Goal: Information Seeking & Learning: Learn about a topic

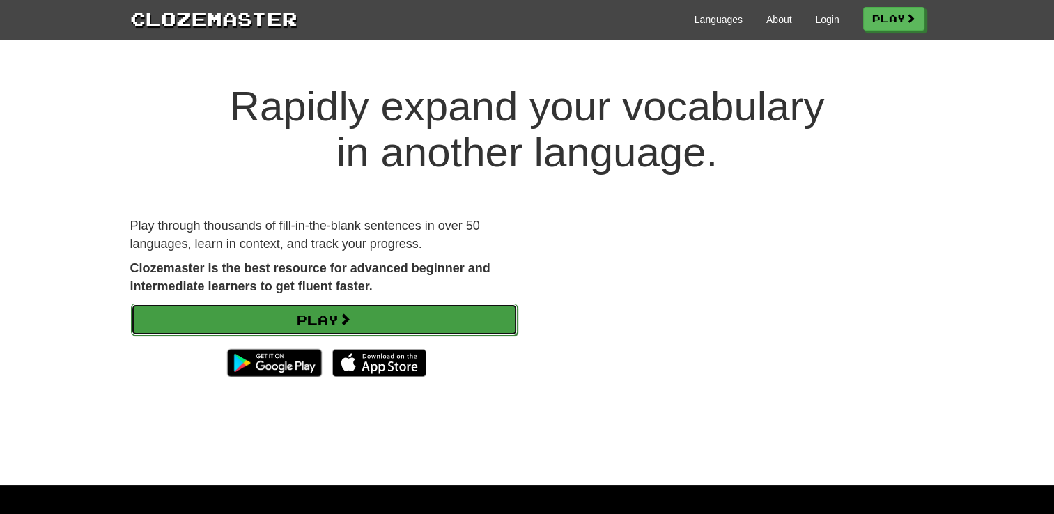
click at [433, 314] on link "Play" at bounding box center [324, 320] width 387 height 32
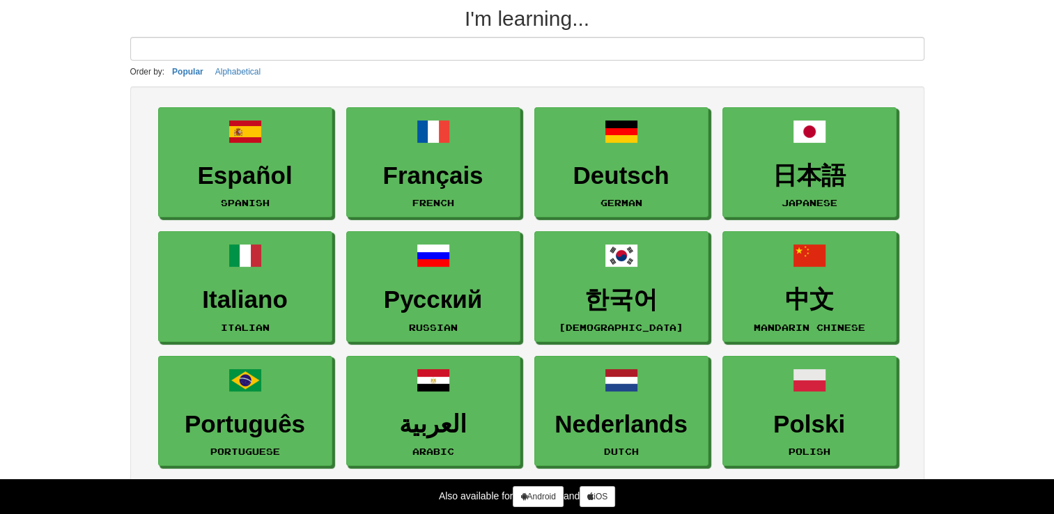
scroll to position [61, 0]
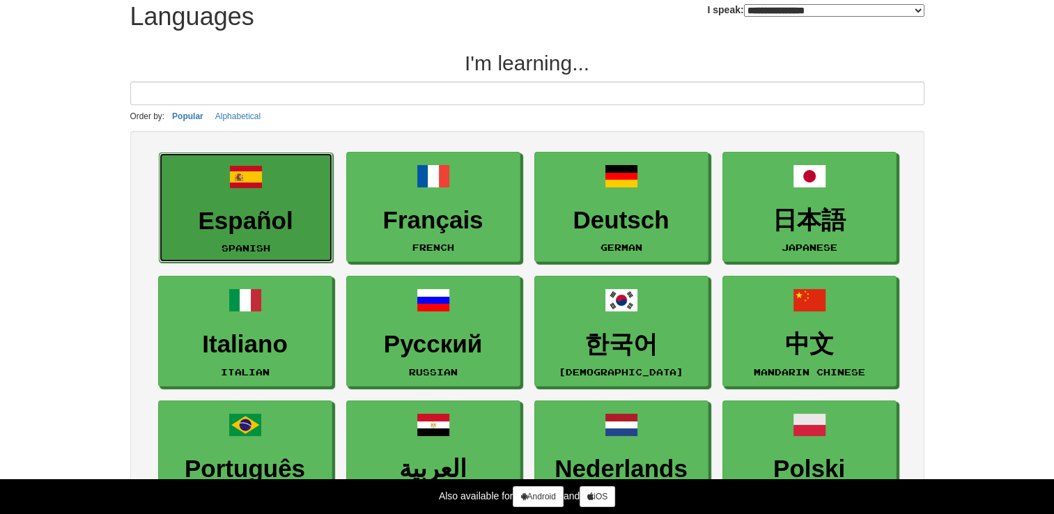
click at [282, 216] on h3 "Español" at bounding box center [246, 221] width 159 height 27
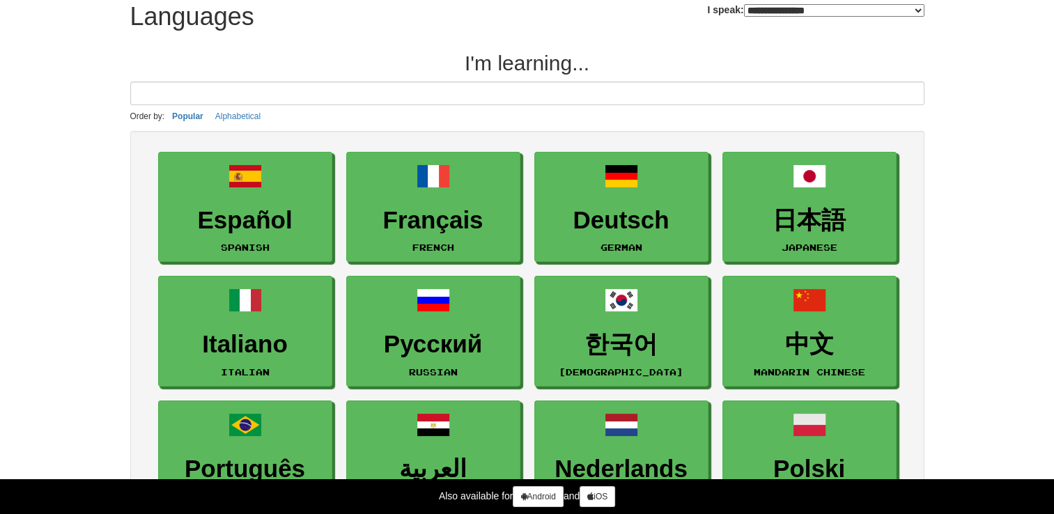
click at [839, 12] on select "**********" at bounding box center [834, 10] width 181 height 13
select select "*******"
click at [744, 4] on select "**********" at bounding box center [834, 10] width 181 height 13
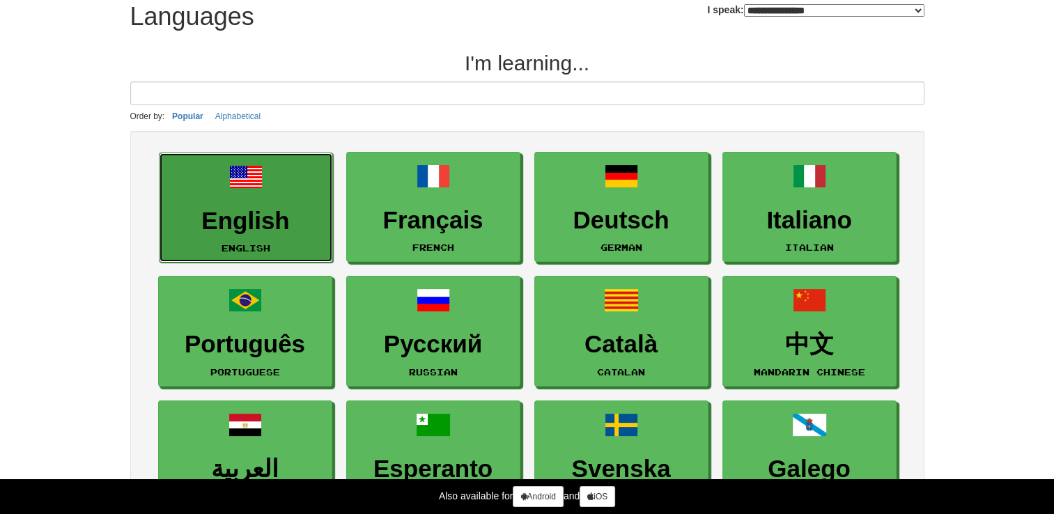
click at [250, 203] on link "English English" at bounding box center [246, 208] width 174 height 111
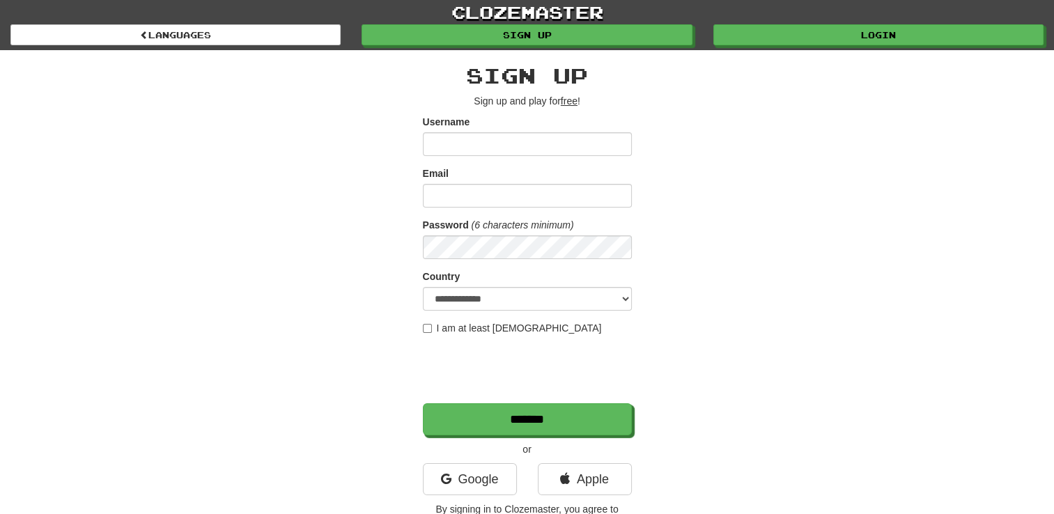
click at [511, 148] on input "Username" at bounding box center [527, 144] width 209 height 24
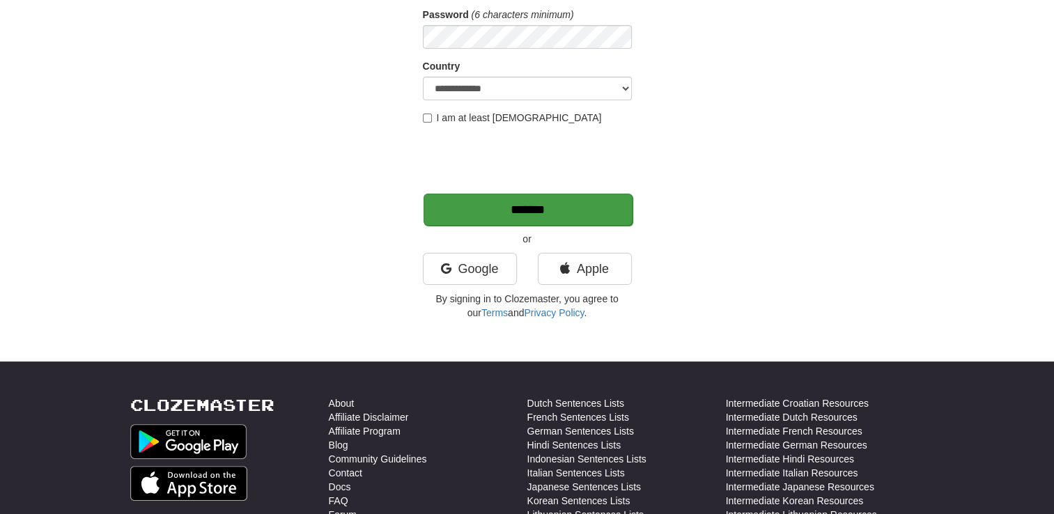
scroll to position [212, 0]
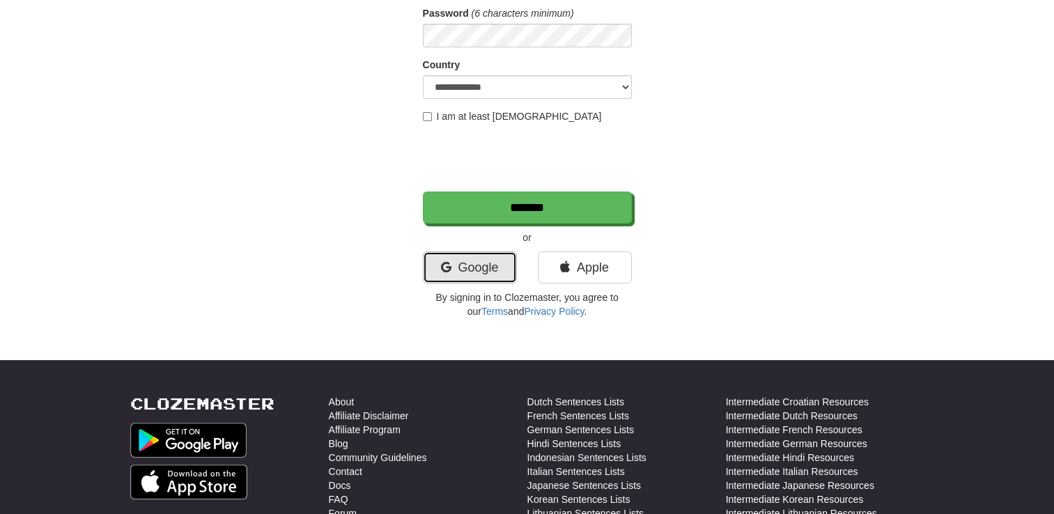
click at [443, 274] on link "Google" at bounding box center [470, 268] width 94 height 32
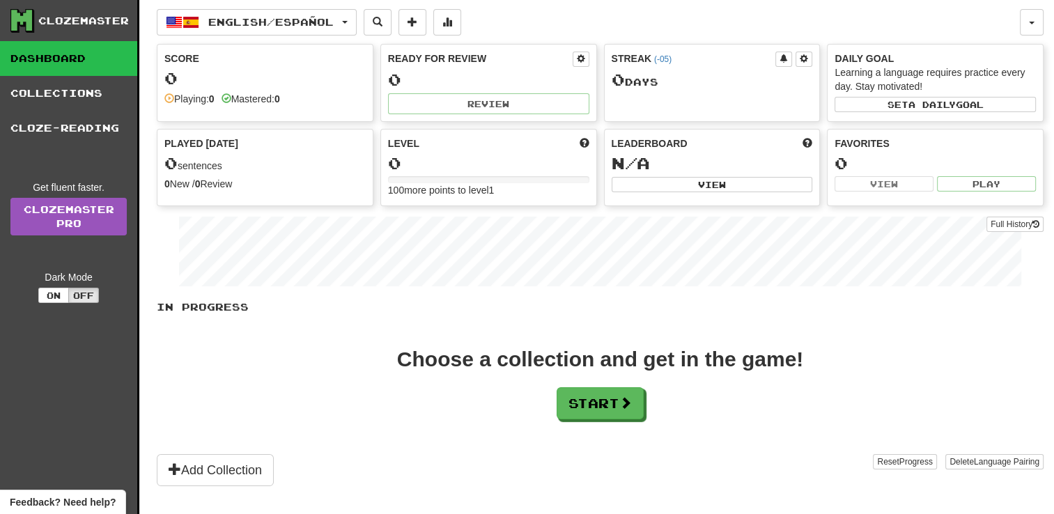
drag, startPoint x: 811, startPoint y: 125, endPoint x: 786, endPoint y: 155, distance: 38.1
click at [786, 155] on div "N/A" at bounding box center [712, 164] width 201 height 18
click at [593, 405] on button "Start" at bounding box center [601, 404] width 87 height 32
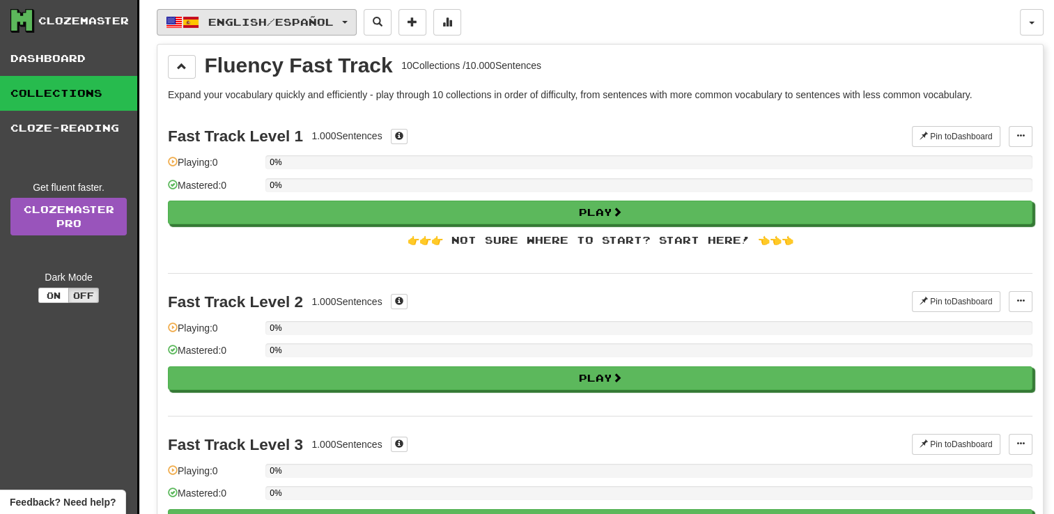
click at [201, 18] on button "English / Español" at bounding box center [257, 22] width 200 height 26
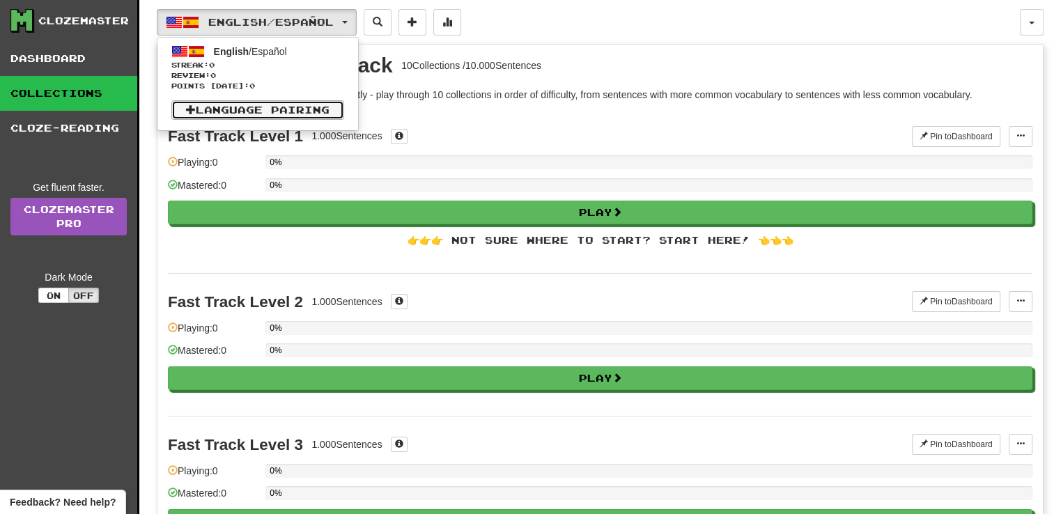
click at [210, 107] on link "Language Pairing" at bounding box center [257, 110] width 173 height 20
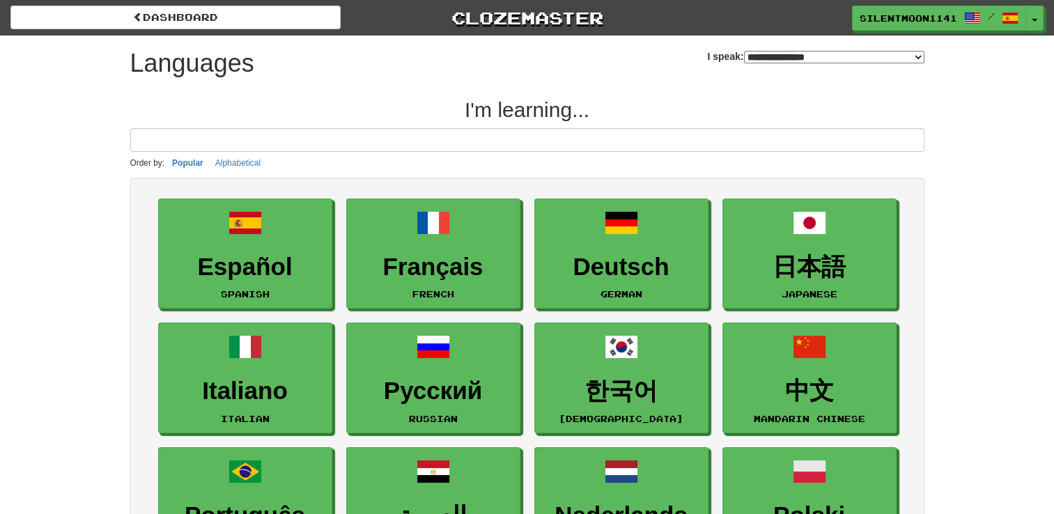
click at [747, 55] on select "**********" at bounding box center [834, 57] width 181 height 13
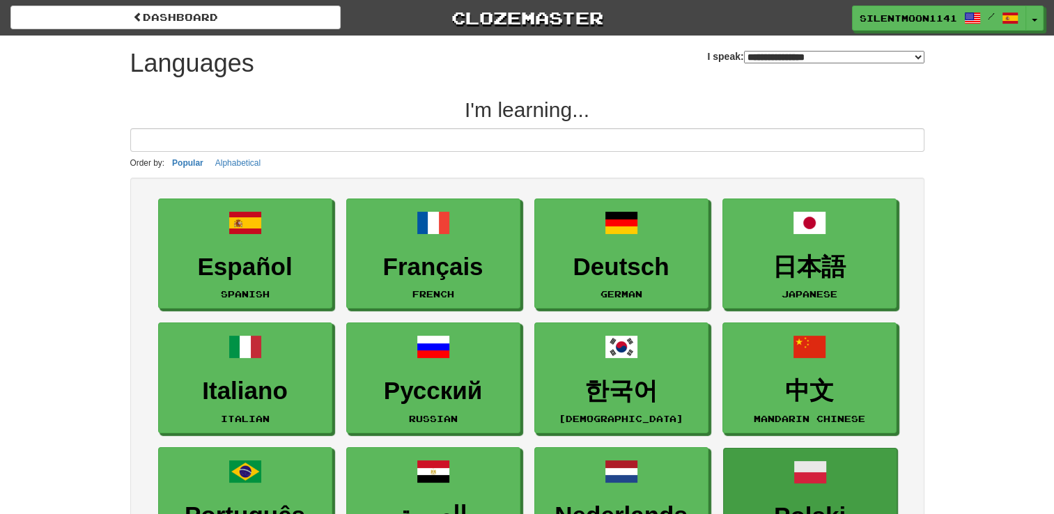
select select "*******"
click at [744, 51] on select "**********" at bounding box center [834, 57] width 181 height 13
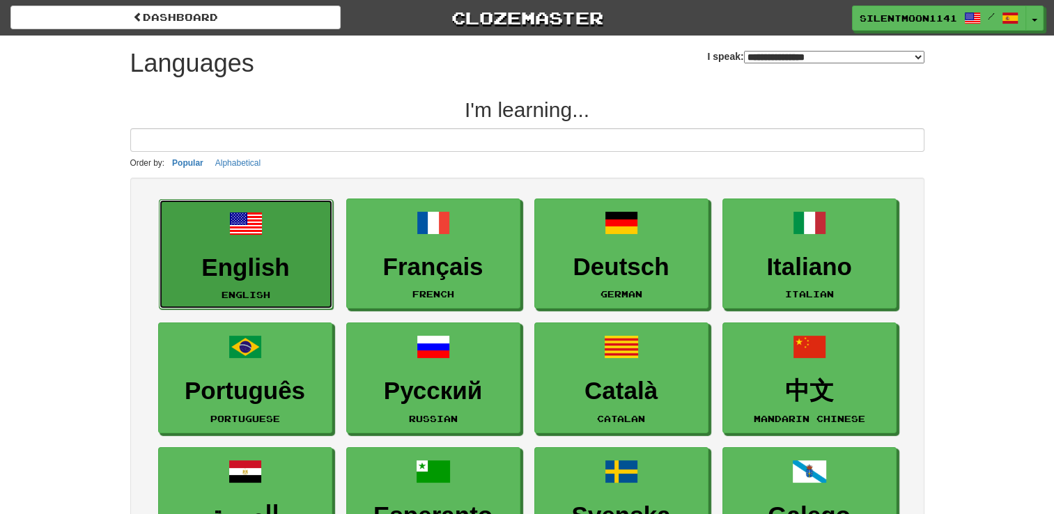
click at [276, 219] on link "English English" at bounding box center [246, 254] width 174 height 111
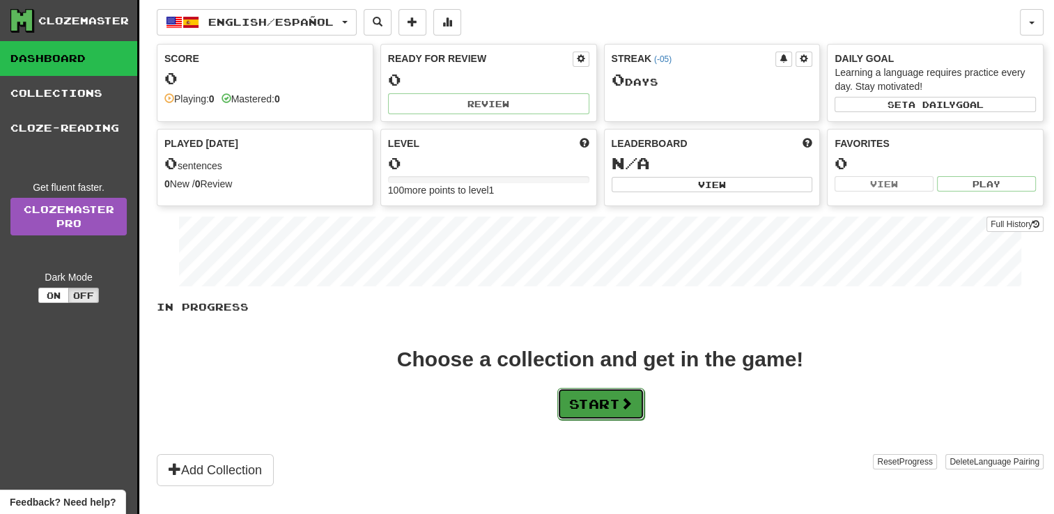
click at [605, 403] on button "Start" at bounding box center [601, 404] width 87 height 32
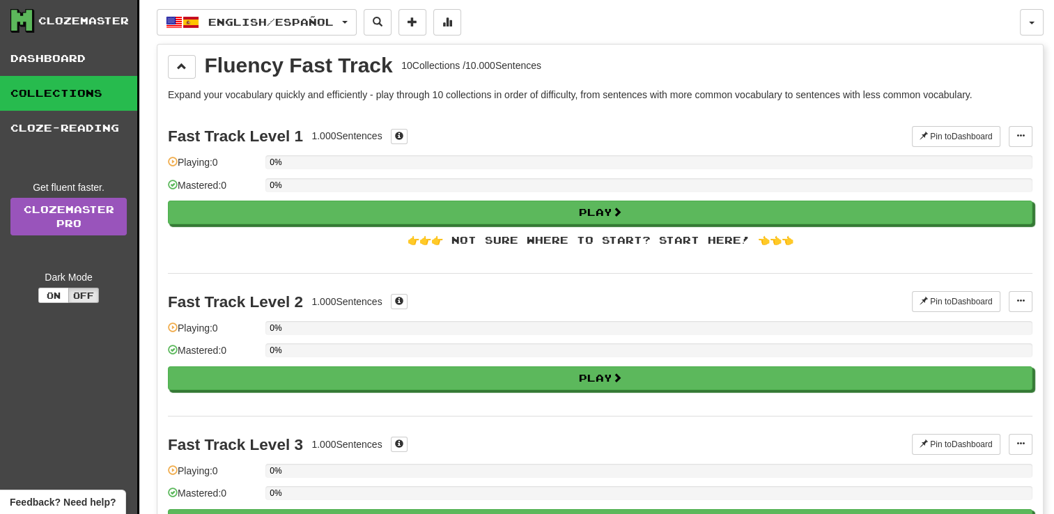
click at [342, 146] on div "Fast Track Level 1 1.000 Sentences Pin to Dashboard Pin to Dashboard Manage Sen…" at bounding box center [600, 191] width 865 height 165
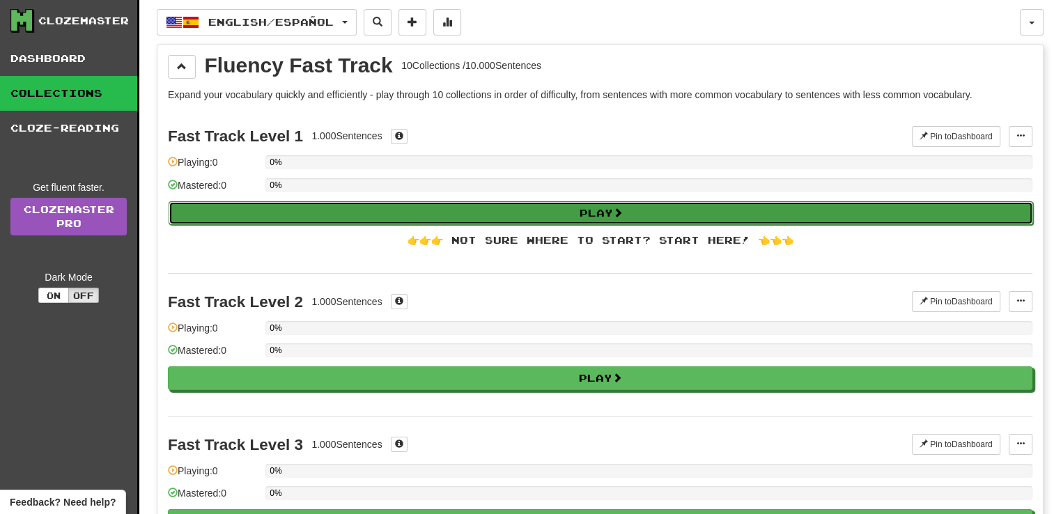
click at [509, 210] on button "Play" at bounding box center [601, 213] width 865 height 24
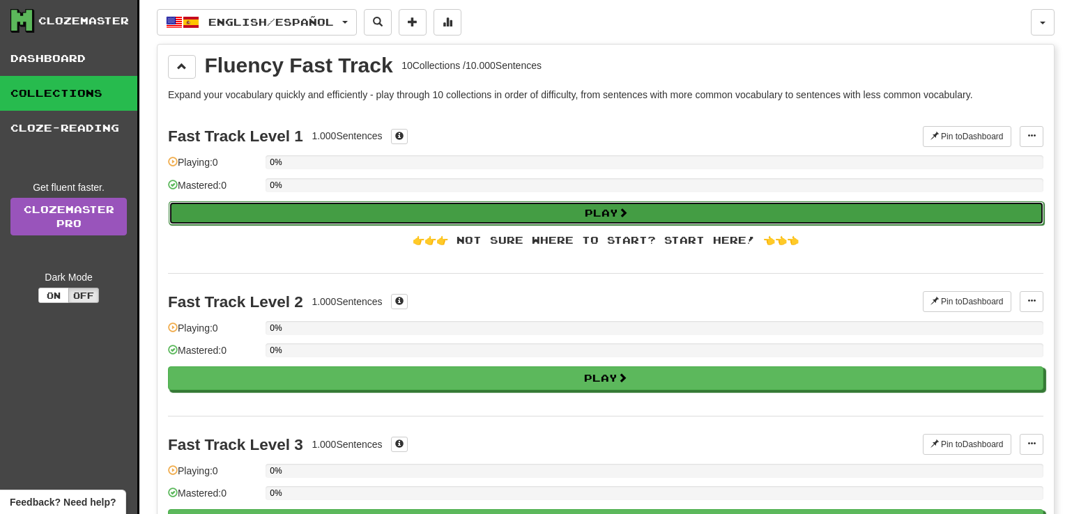
select select "**"
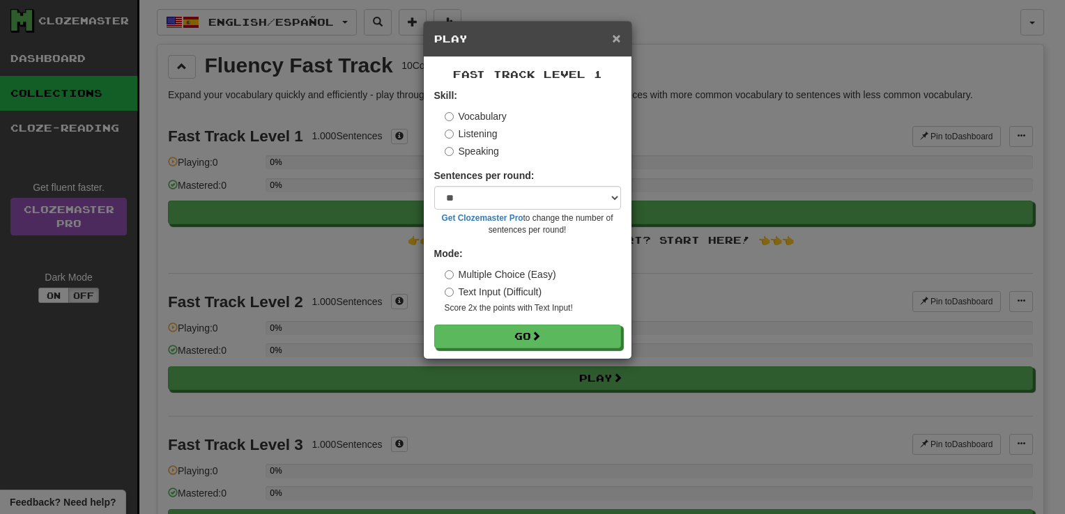
click at [614, 40] on span "×" at bounding box center [616, 38] width 8 height 16
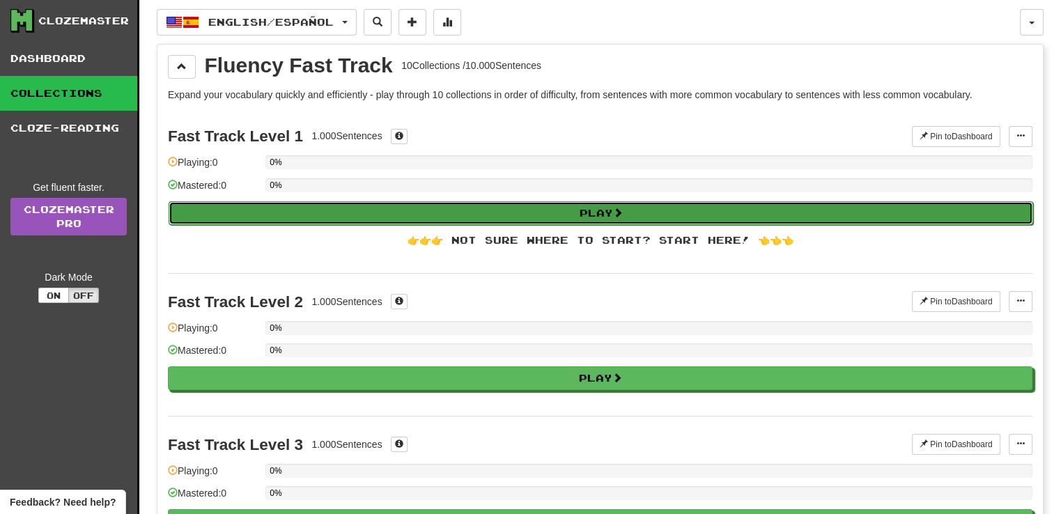
click at [535, 219] on button "Play" at bounding box center [601, 213] width 865 height 24
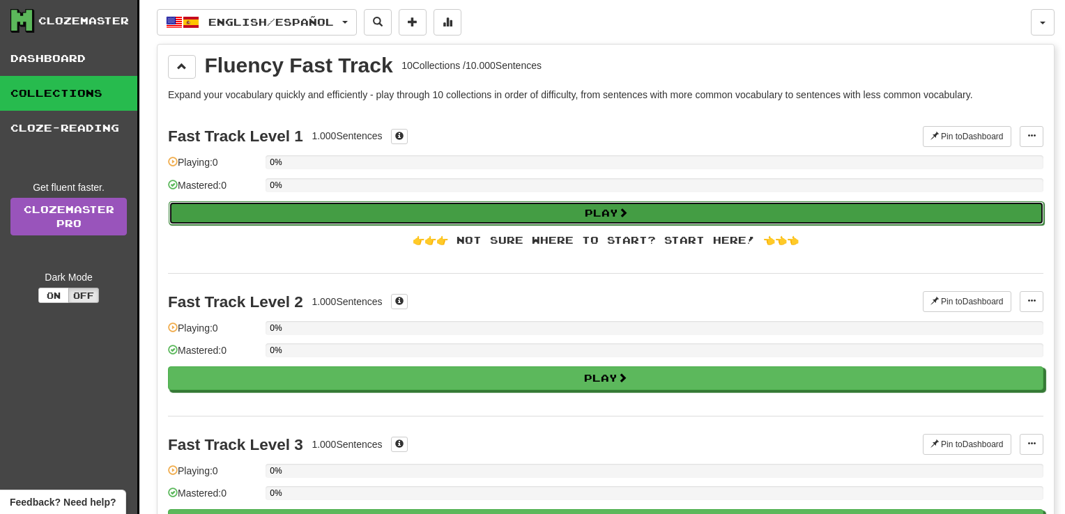
select select "**"
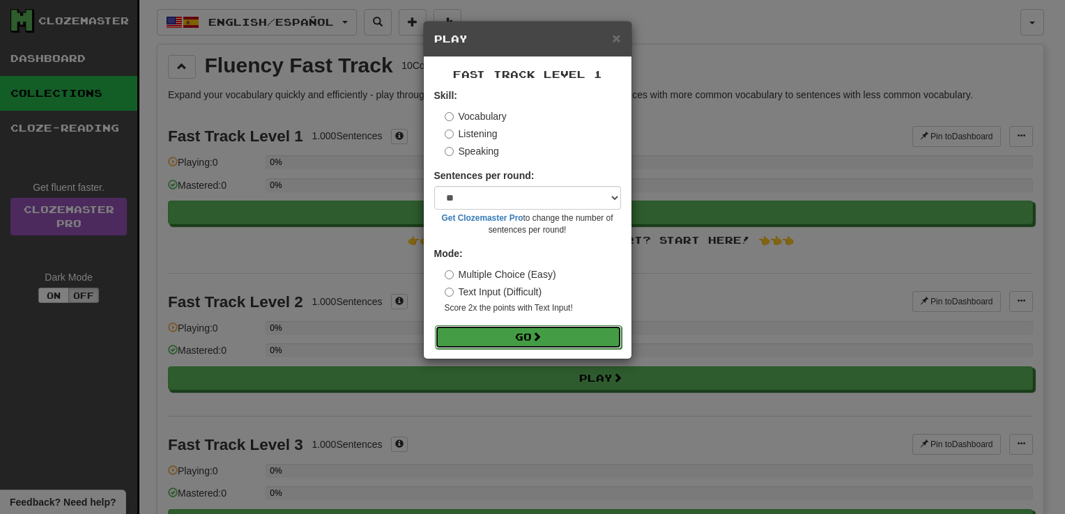
click at [560, 330] on button "Go" at bounding box center [528, 337] width 187 height 24
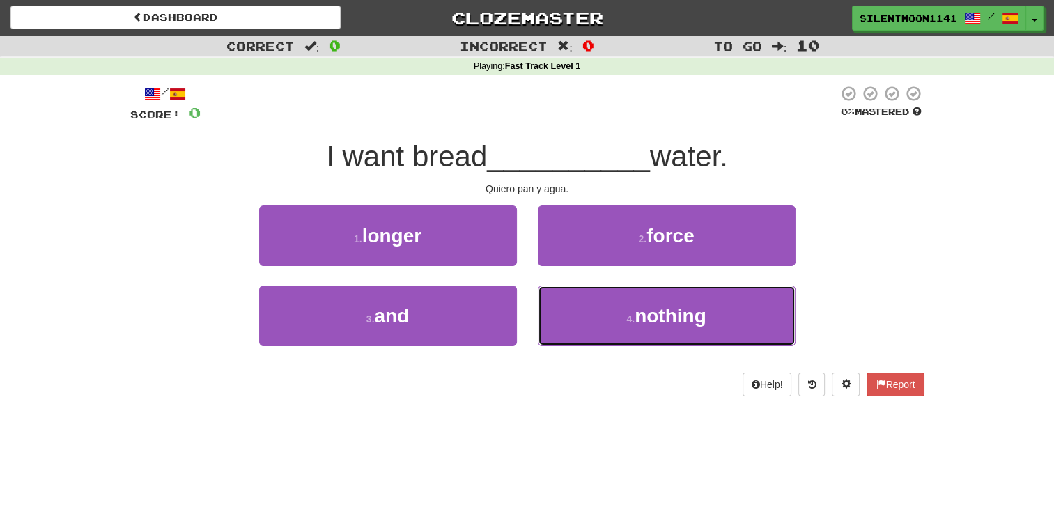
click at [560, 330] on button "4 . nothing" at bounding box center [667, 316] width 258 height 61
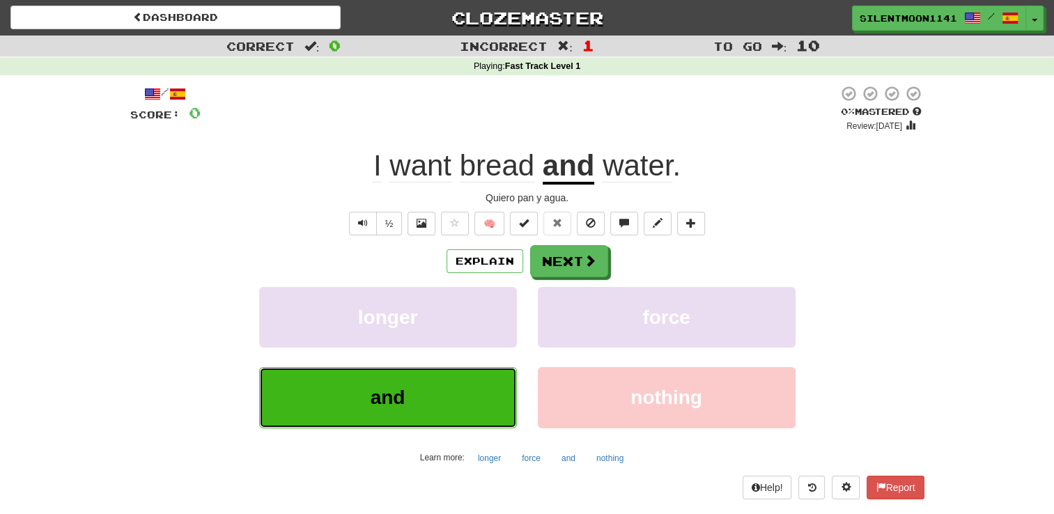
click at [434, 386] on button "and" at bounding box center [388, 397] width 258 height 61
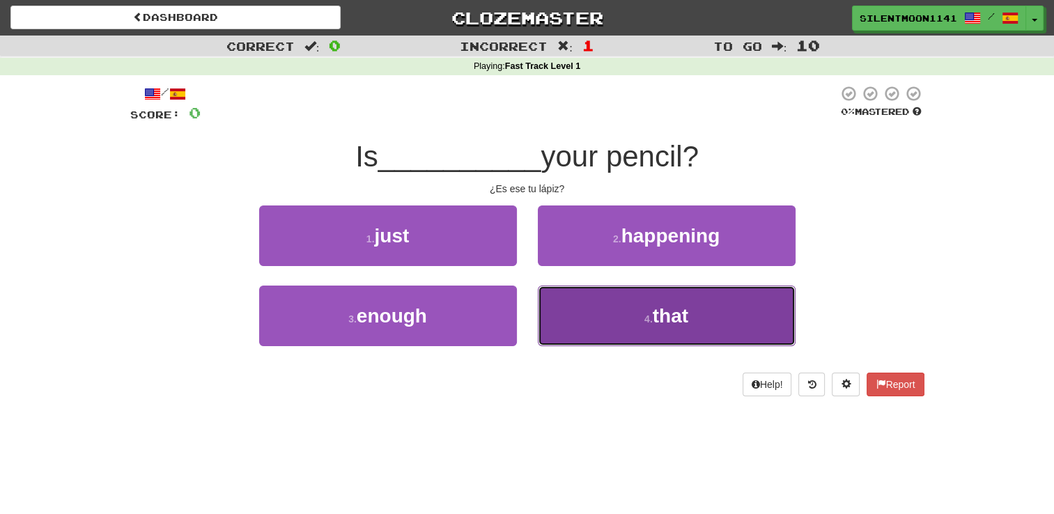
click at [652, 301] on button "4 . that" at bounding box center [667, 316] width 258 height 61
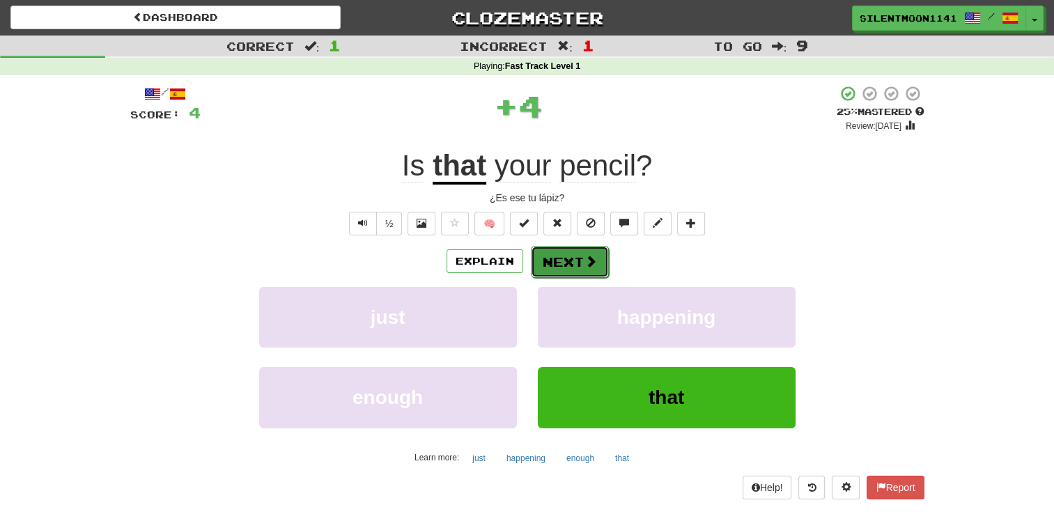
click at [577, 263] on button "Next" at bounding box center [570, 262] width 78 height 32
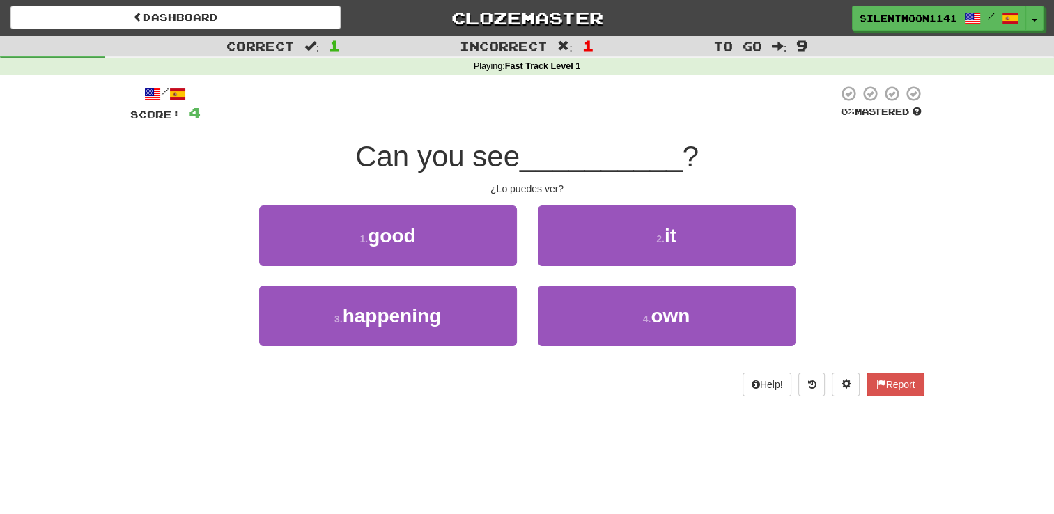
click at [969, 201] on div "Correct : 1 Incorrect : 1 To go : 9 Playing : Fast Track Level 1 / Score: 4 0 %…" at bounding box center [527, 226] width 1054 height 381
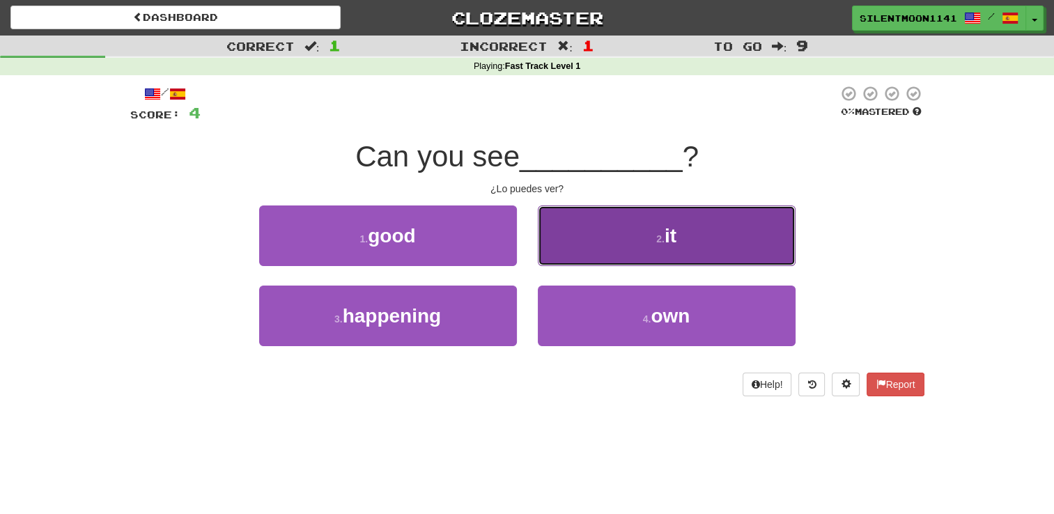
click at [744, 239] on button "2 . it" at bounding box center [667, 236] width 258 height 61
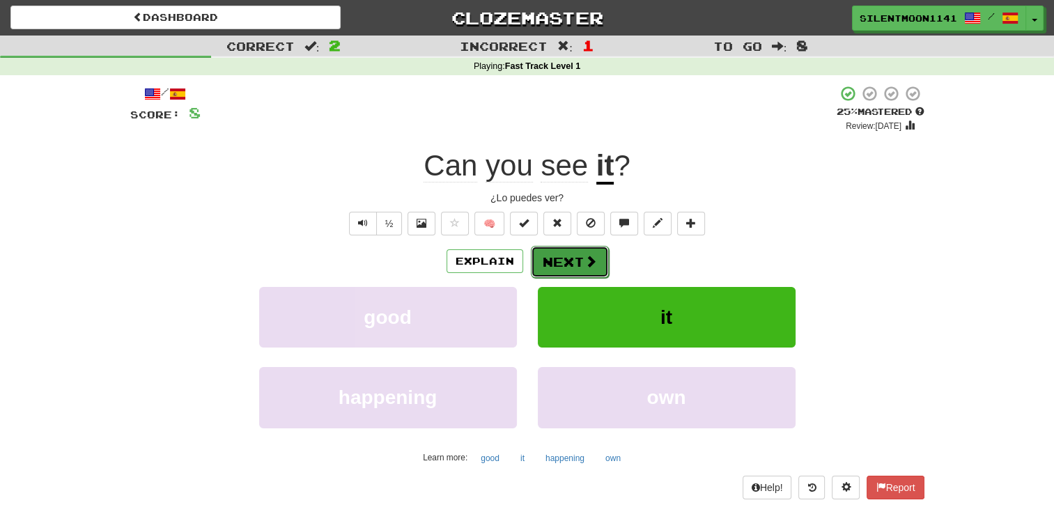
click at [586, 266] on span at bounding box center [591, 261] width 13 height 13
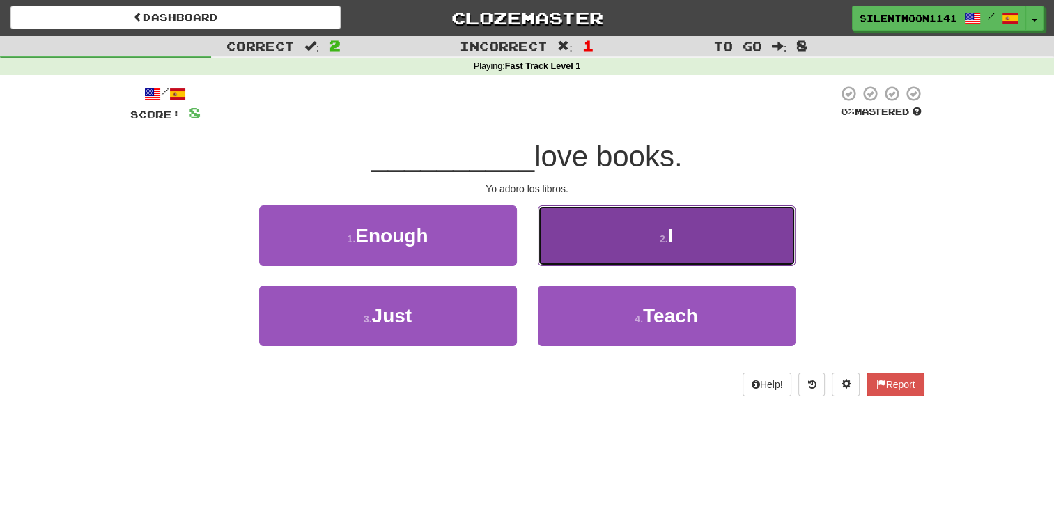
click at [710, 238] on button "2 . I" at bounding box center [667, 236] width 258 height 61
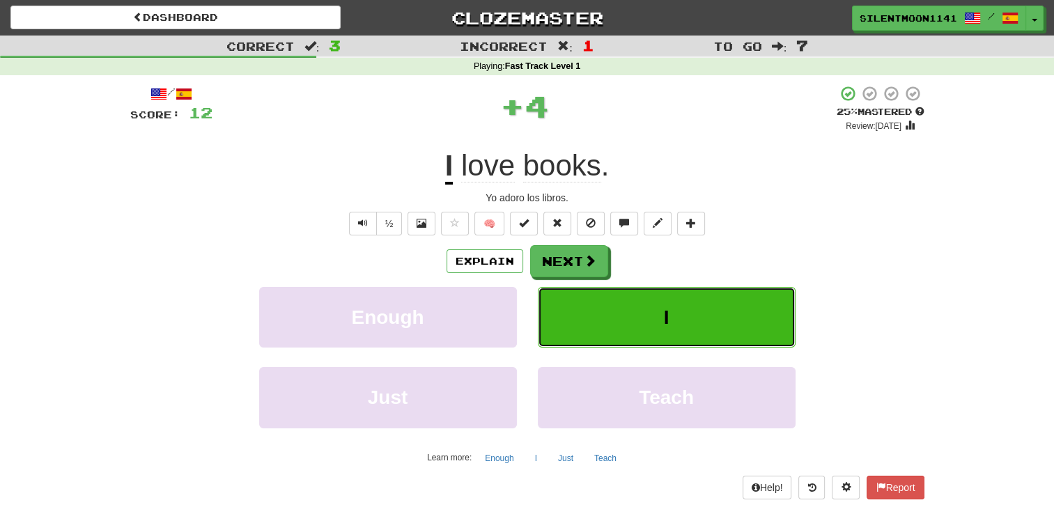
click at [746, 322] on button "I" at bounding box center [667, 317] width 258 height 61
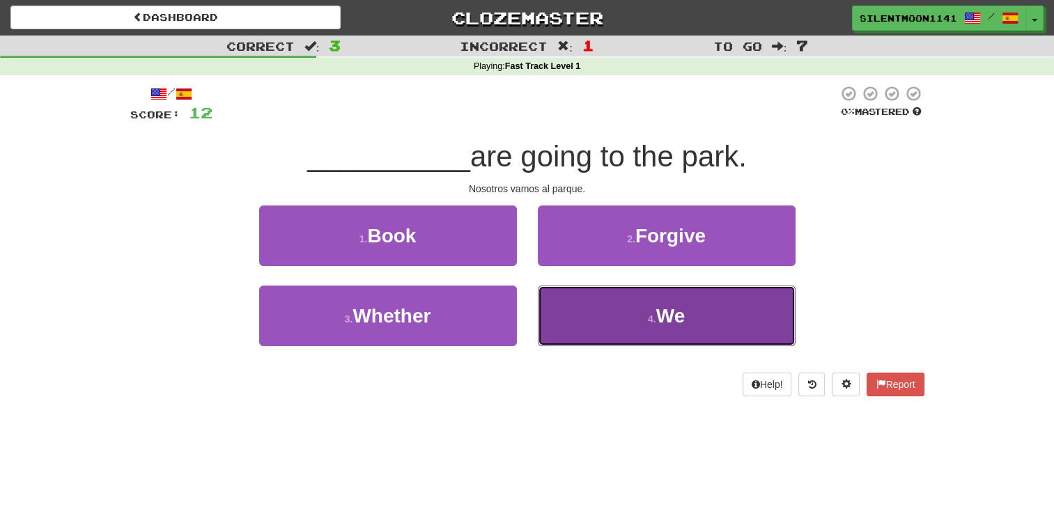
click at [705, 325] on button "4 . We" at bounding box center [667, 316] width 258 height 61
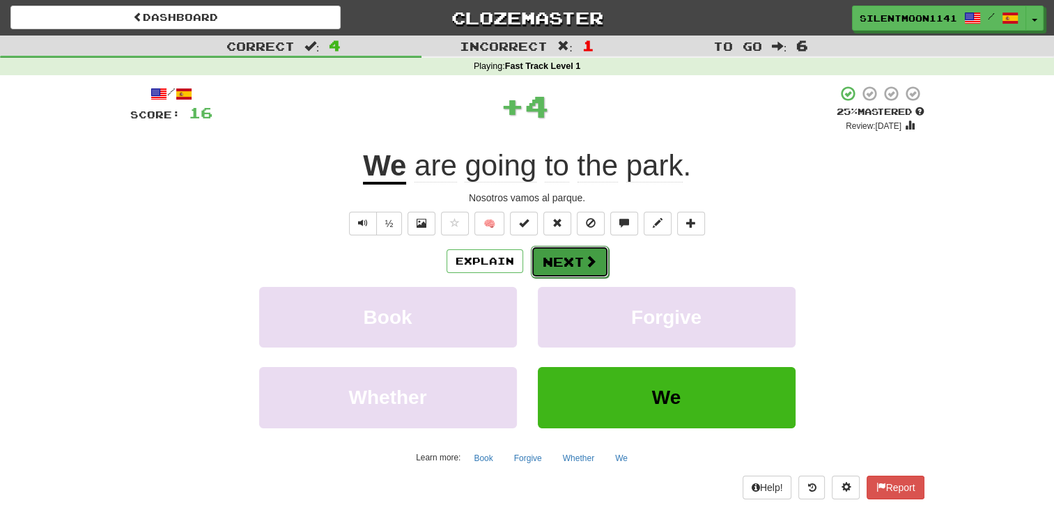
click at [588, 265] on span at bounding box center [591, 261] width 13 height 13
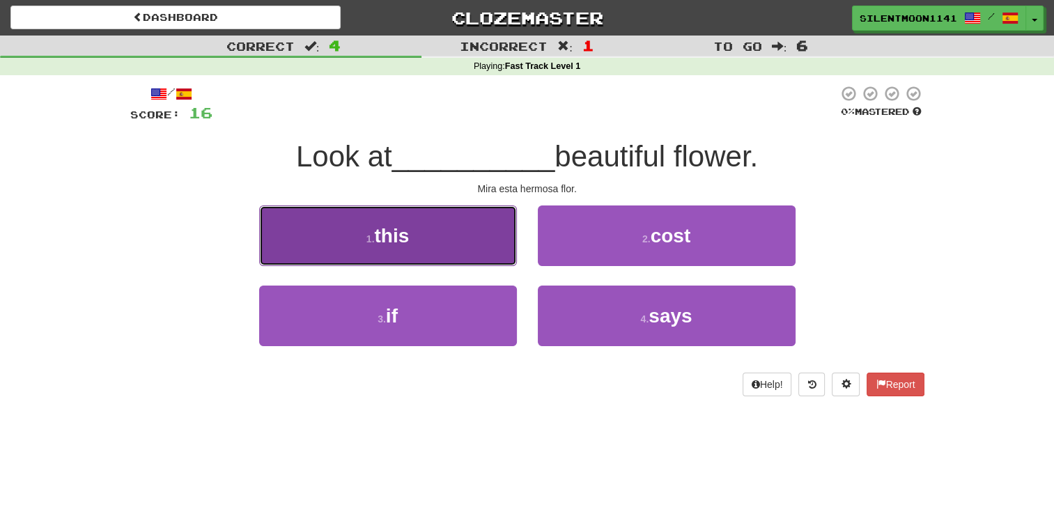
click at [473, 226] on button "1 . this" at bounding box center [388, 236] width 258 height 61
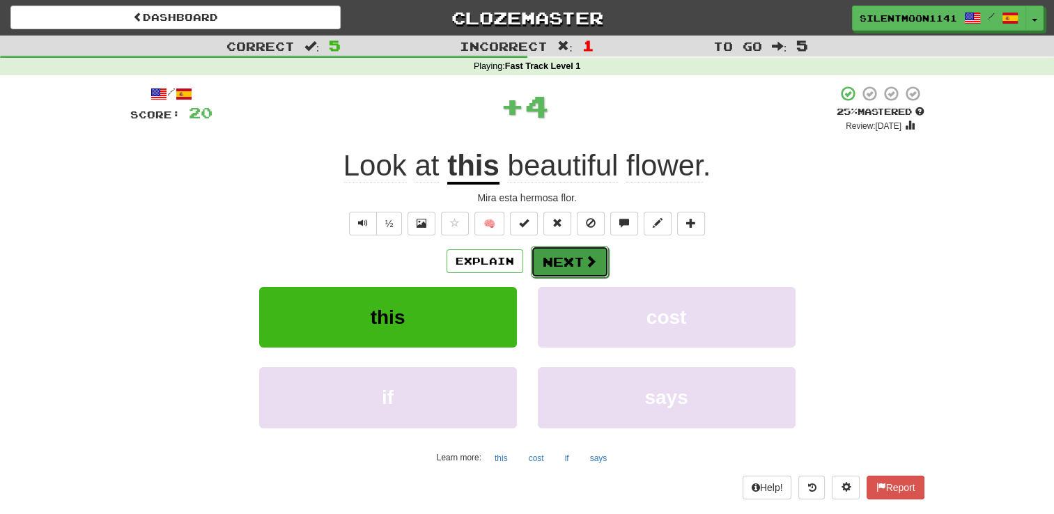
click at [588, 267] on span at bounding box center [591, 261] width 13 height 13
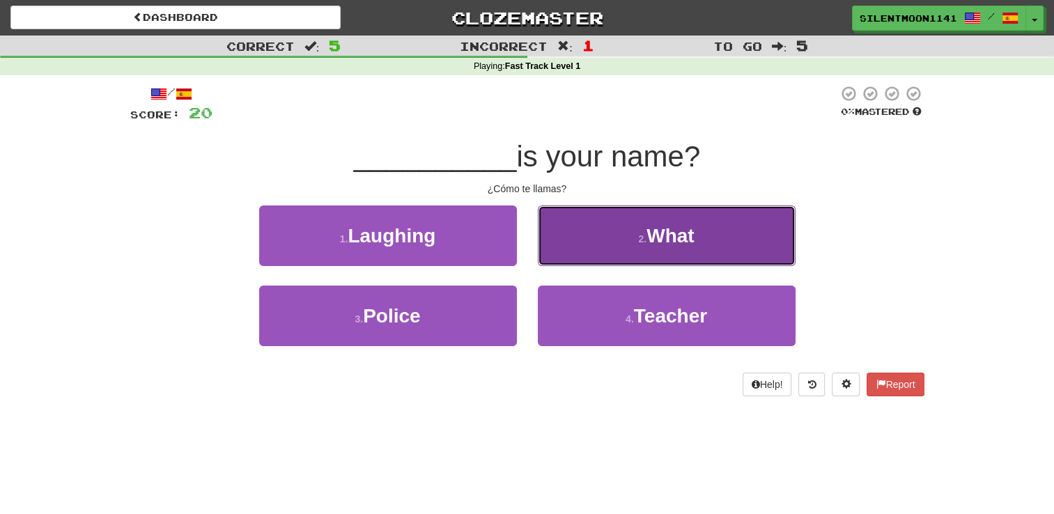
click at [716, 243] on button "2 . What" at bounding box center [667, 236] width 258 height 61
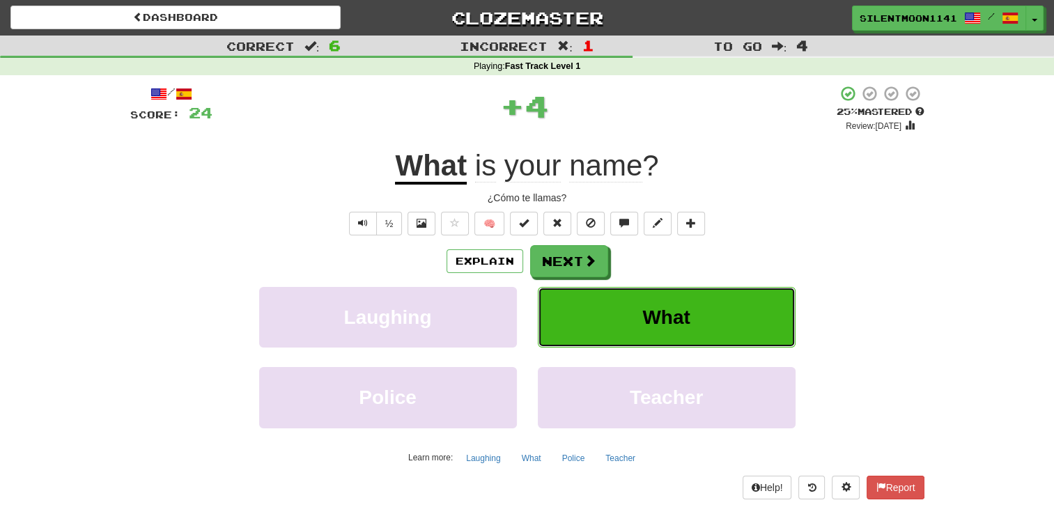
click at [650, 312] on span "What" at bounding box center [666, 318] width 47 height 22
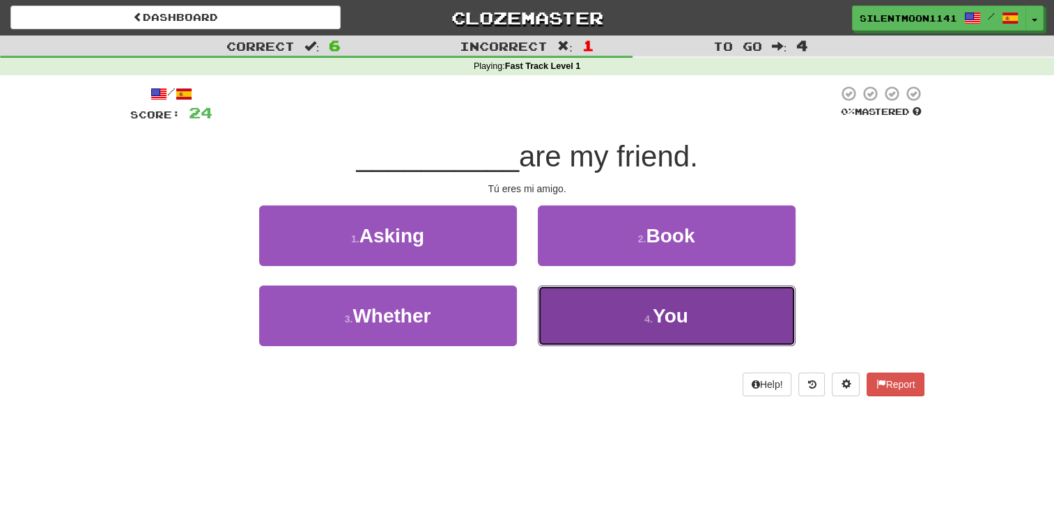
click at [636, 312] on button "4 . You" at bounding box center [667, 316] width 258 height 61
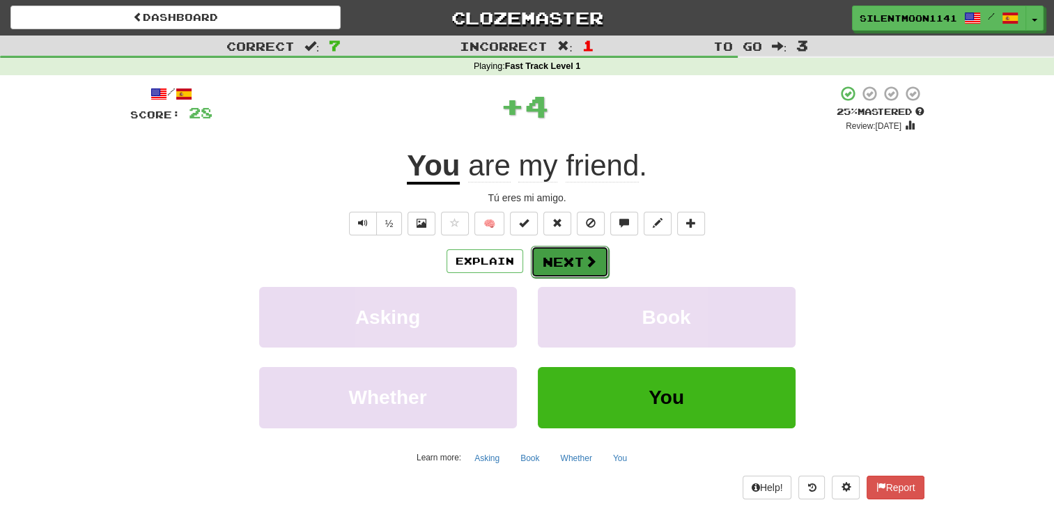
click at [588, 268] on button "Next" at bounding box center [570, 262] width 78 height 32
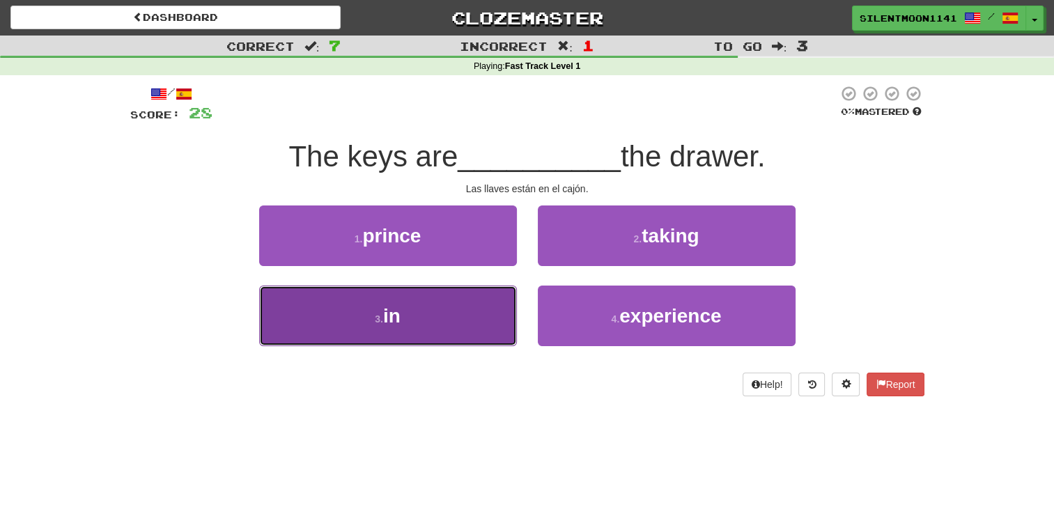
click at [503, 321] on button "3 . in" at bounding box center [388, 316] width 258 height 61
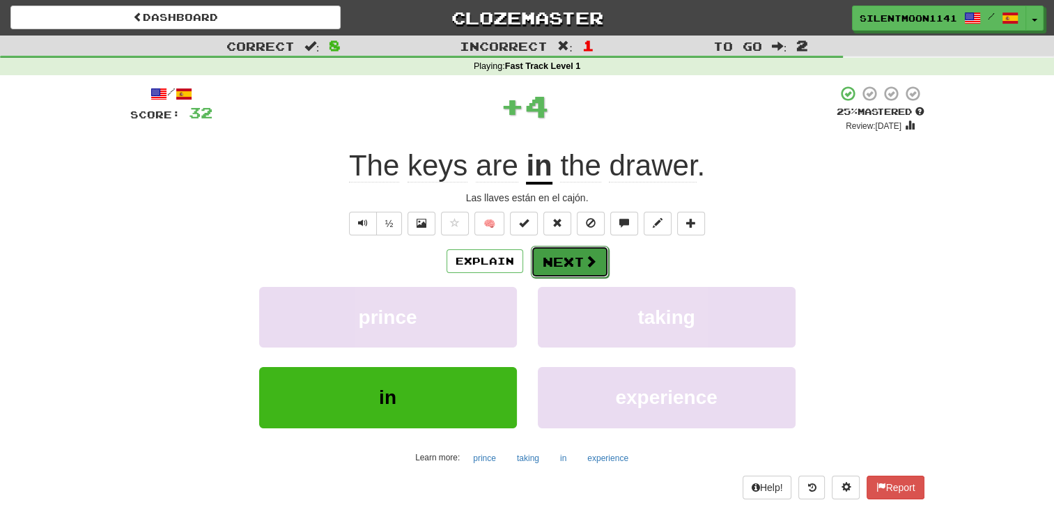
click at [581, 254] on button "Next" at bounding box center [570, 262] width 78 height 32
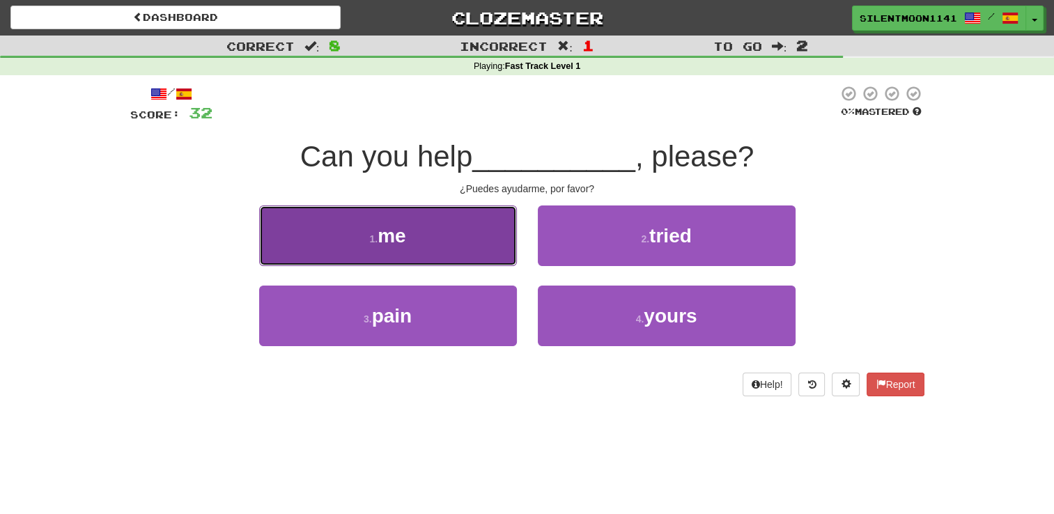
click at [470, 249] on button "1 . me" at bounding box center [388, 236] width 258 height 61
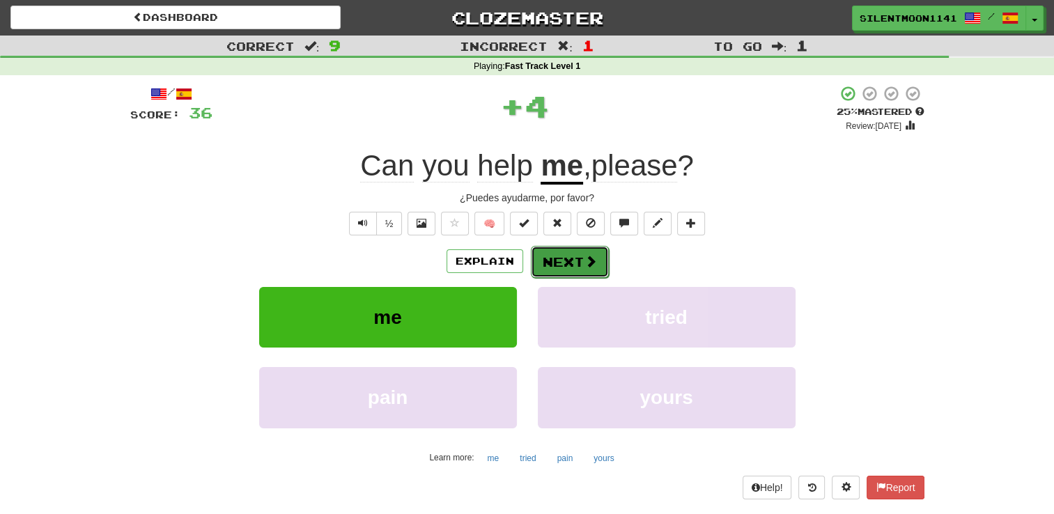
click at [574, 260] on button "Next" at bounding box center [570, 262] width 78 height 32
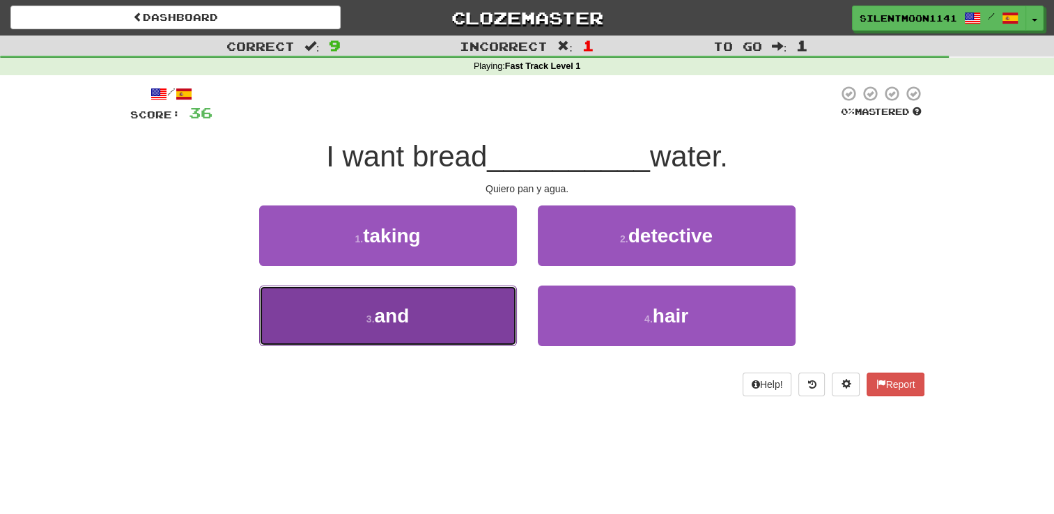
click at [478, 312] on button "3 . and" at bounding box center [388, 316] width 258 height 61
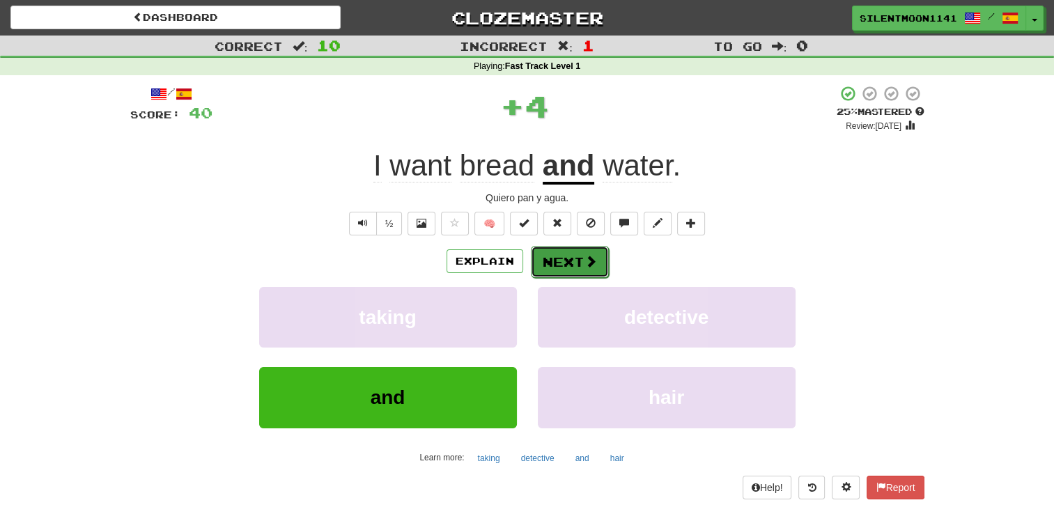
click at [587, 273] on button "Next" at bounding box center [570, 262] width 78 height 32
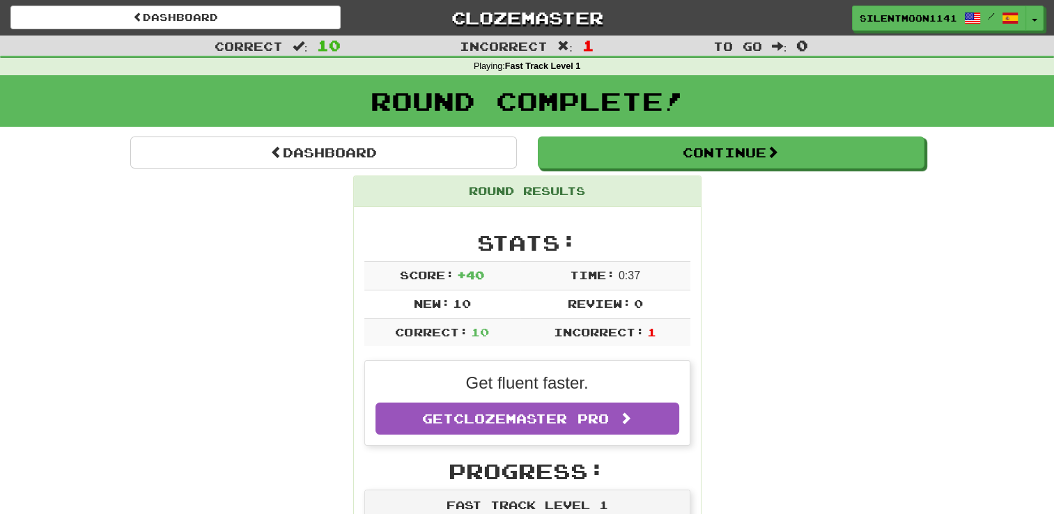
scroll to position [123, 0]
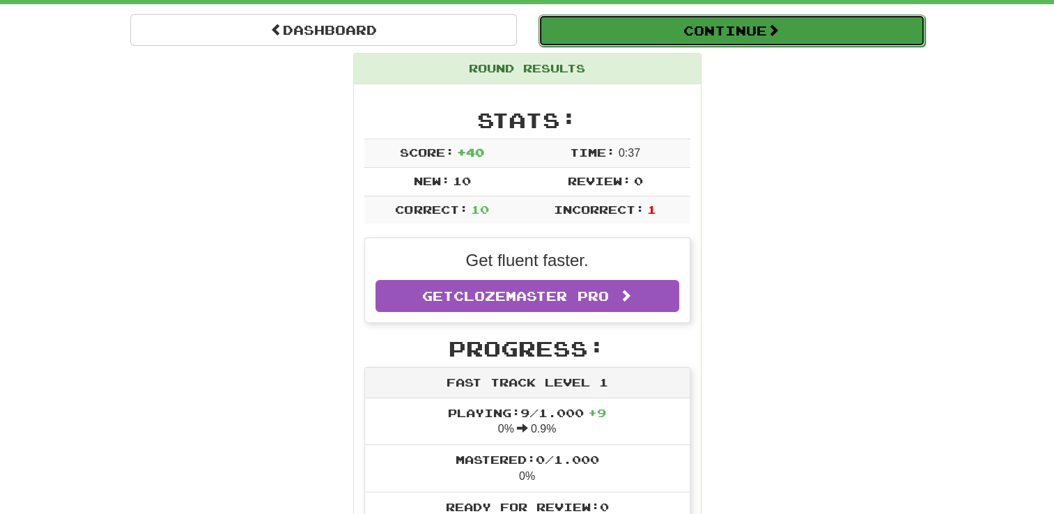
click at [703, 44] on button "Continue" at bounding box center [732, 31] width 387 height 32
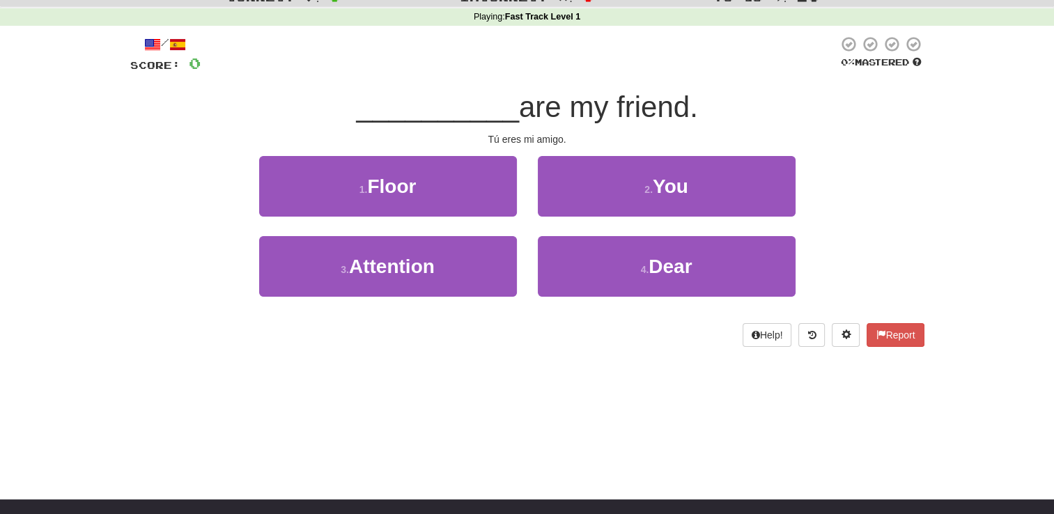
scroll to position [54, 0]
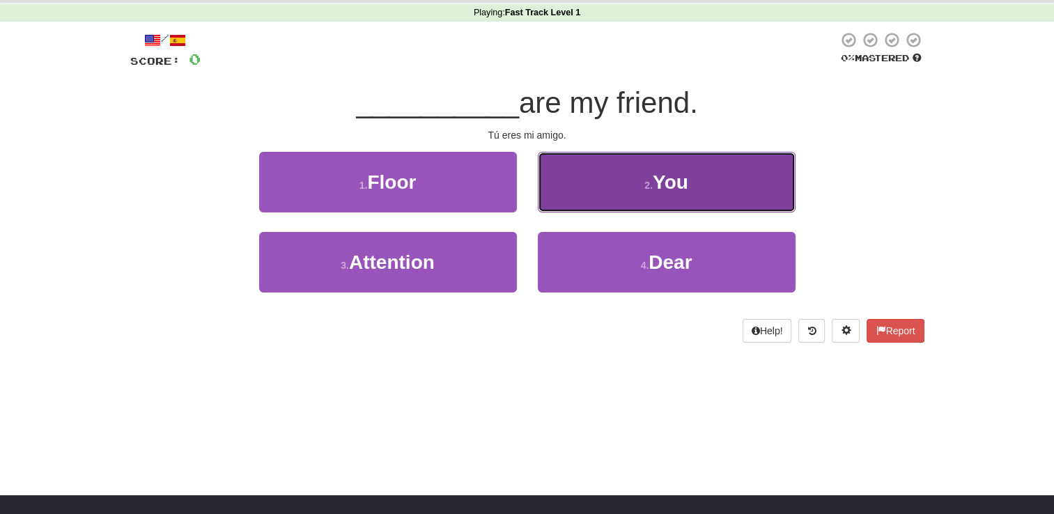
click at [733, 192] on button "2 . You" at bounding box center [667, 182] width 258 height 61
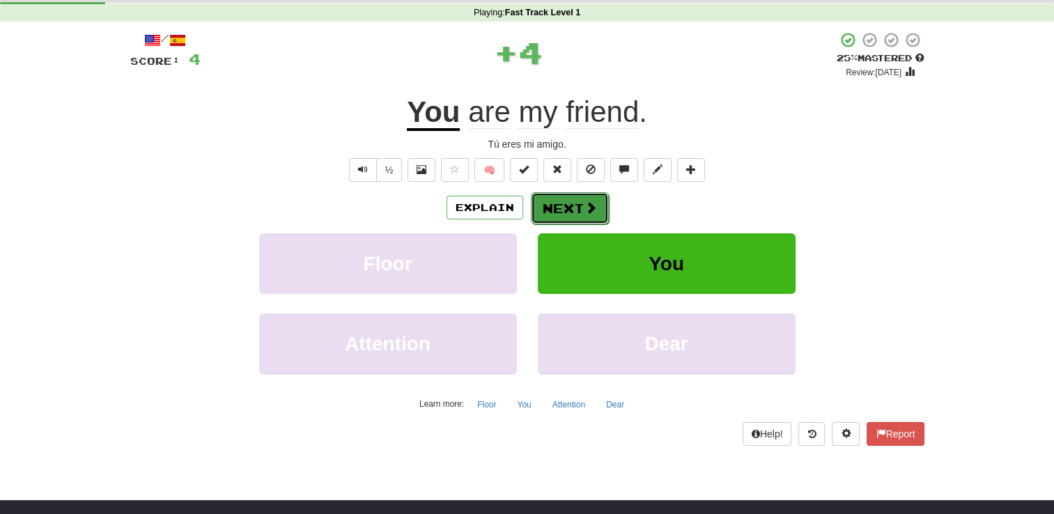
click at [595, 212] on button "Next" at bounding box center [570, 208] width 78 height 32
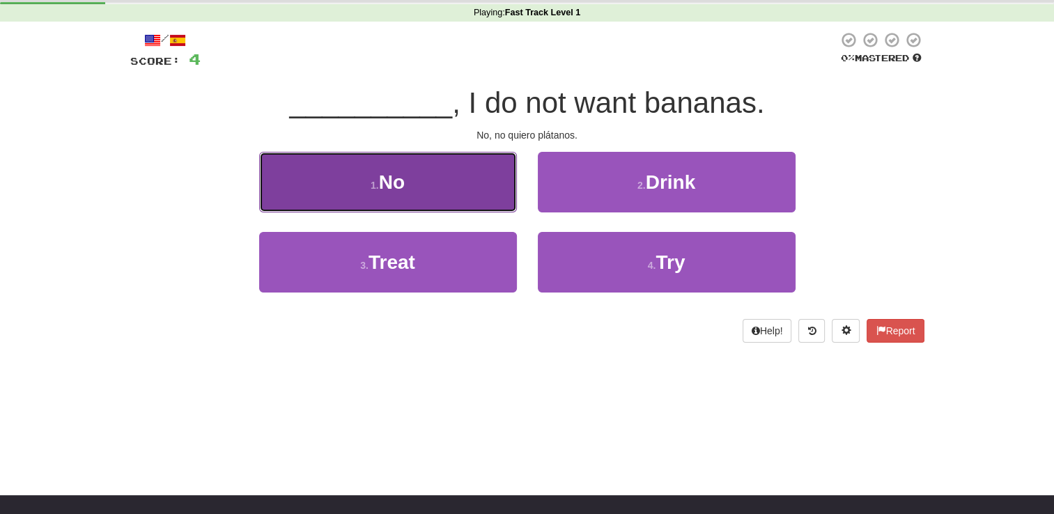
click at [457, 204] on button "1 . No" at bounding box center [388, 182] width 258 height 61
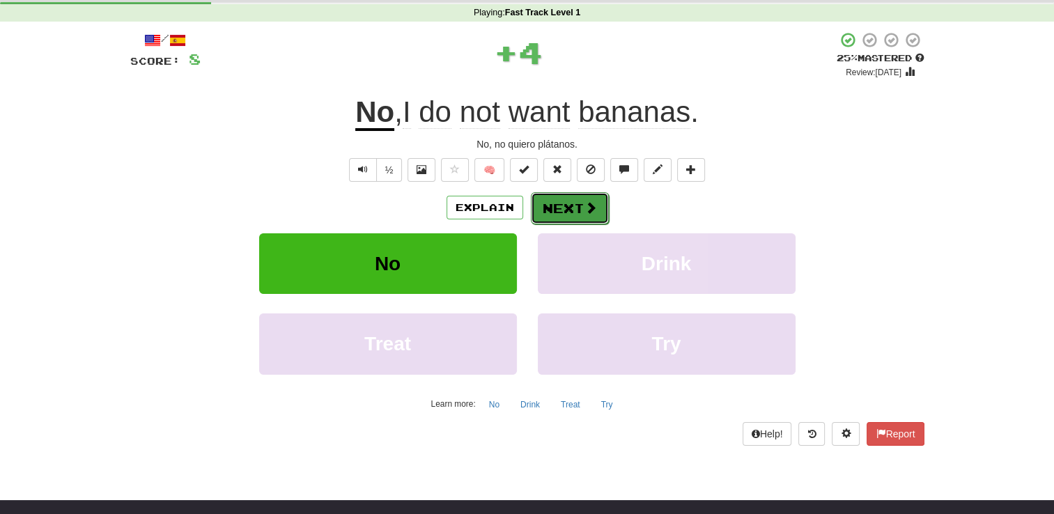
click at [590, 198] on button "Next" at bounding box center [570, 208] width 78 height 32
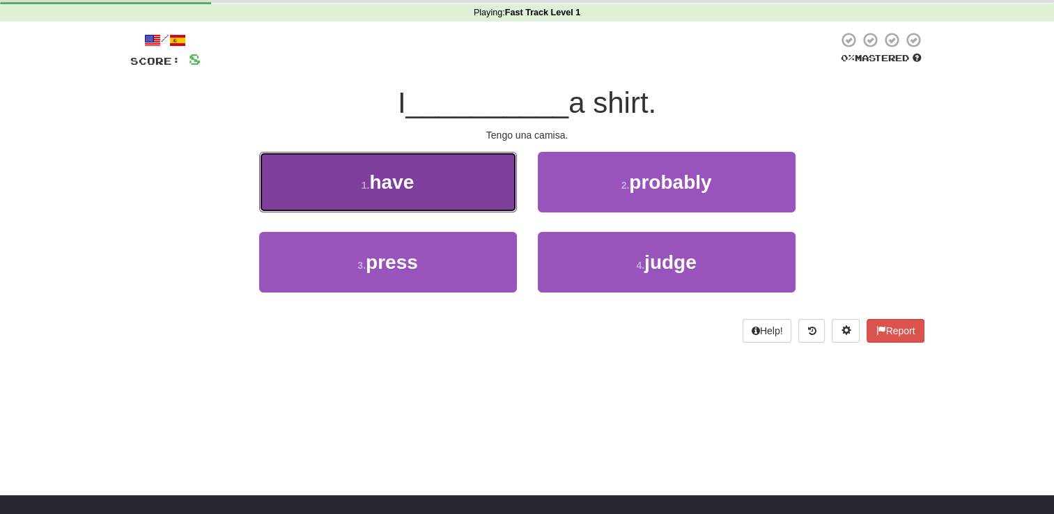
click at [478, 206] on button "1 . have" at bounding box center [388, 182] width 258 height 61
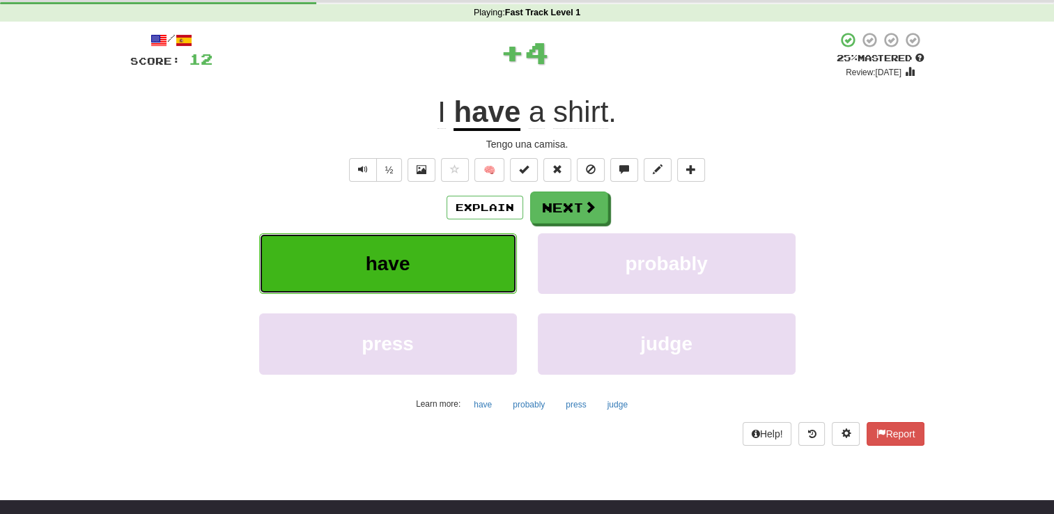
click at [482, 278] on button "have" at bounding box center [388, 263] width 258 height 61
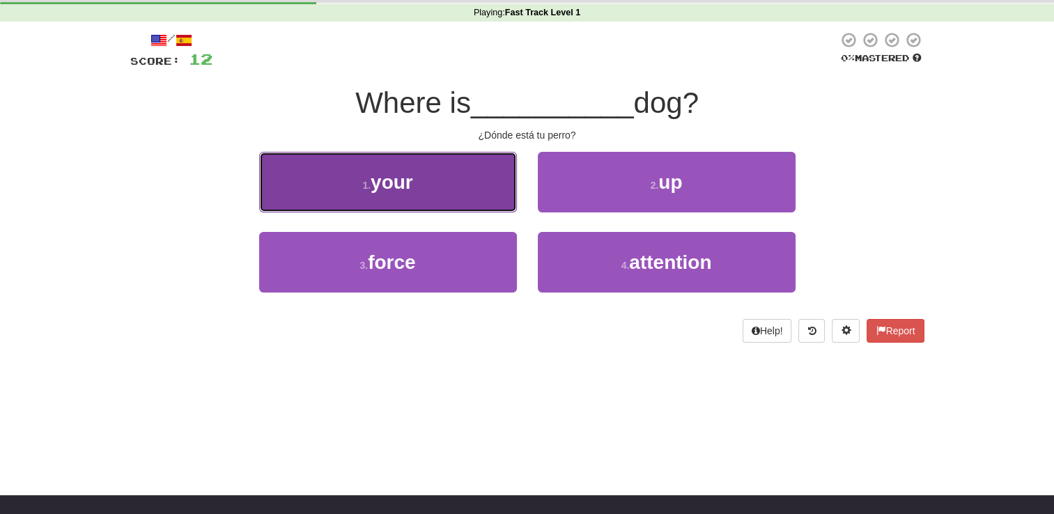
click at [471, 200] on button "1 . your" at bounding box center [388, 182] width 258 height 61
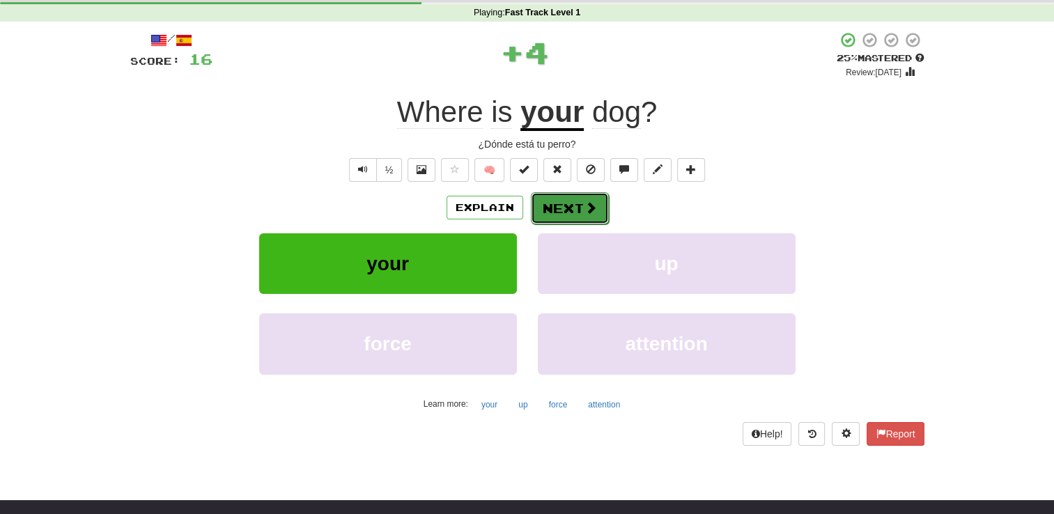
click at [577, 215] on button "Next" at bounding box center [570, 208] width 78 height 32
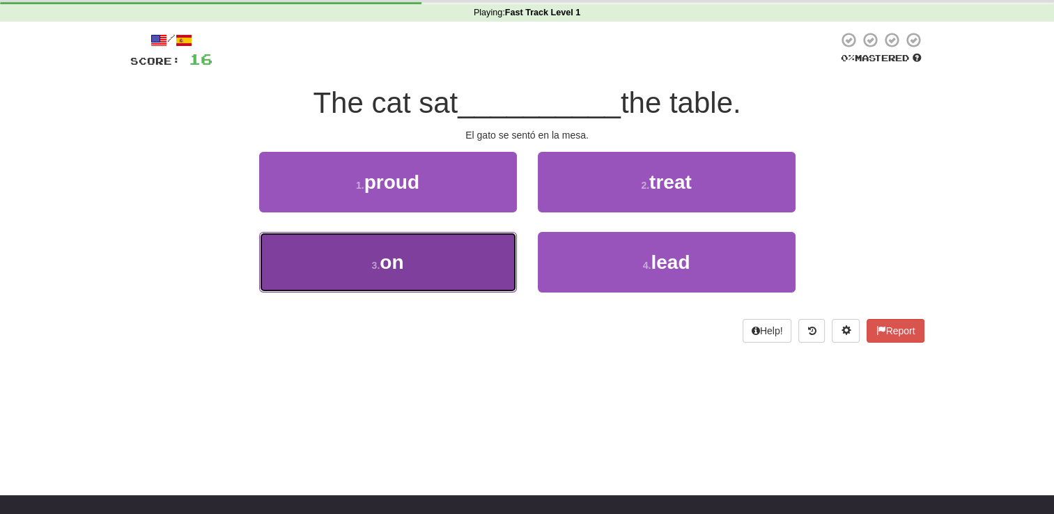
click at [496, 262] on button "3 . on" at bounding box center [388, 262] width 258 height 61
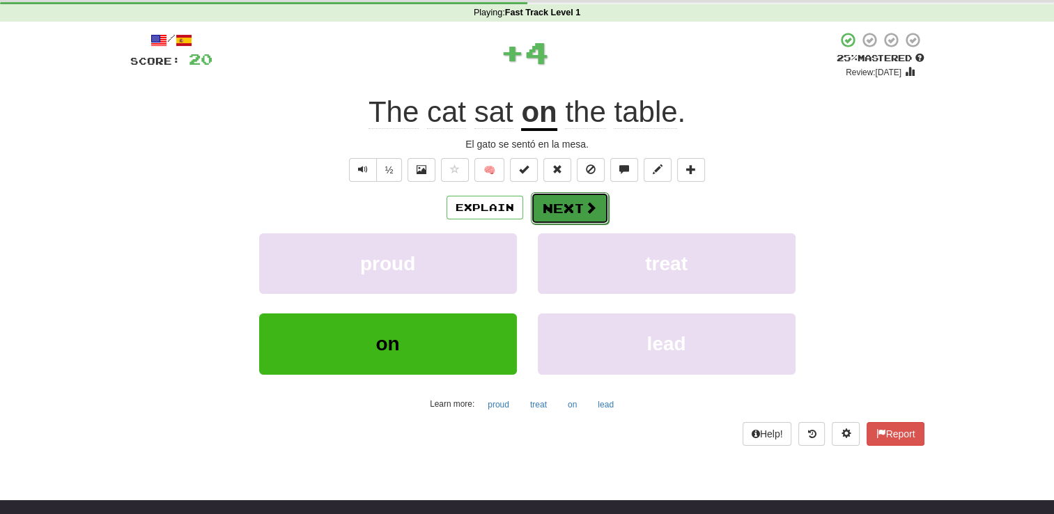
click at [575, 217] on button "Next" at bounding box center [570, 208] width 78 height 32
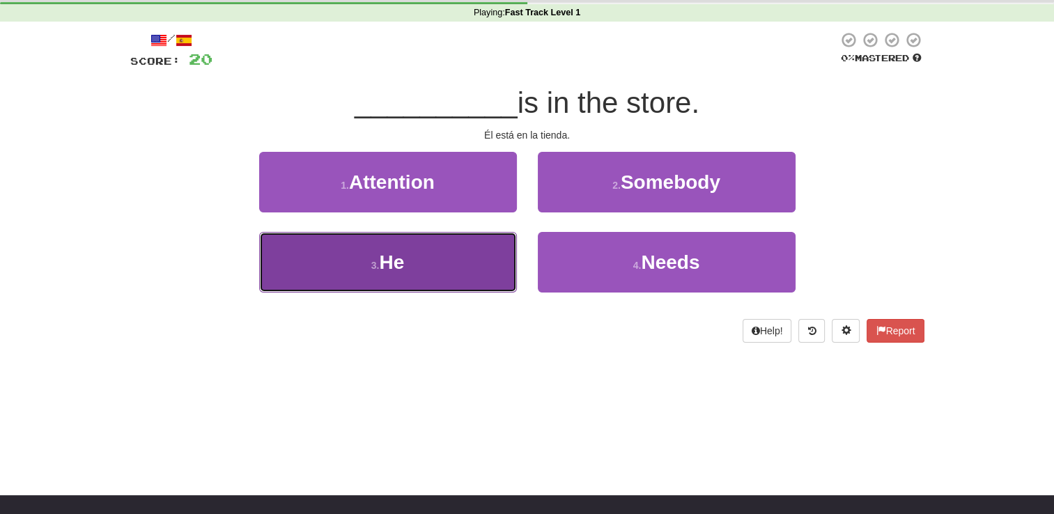
click at [485, 259] on button "3 . He" at bounding box center [388, 262] width 258 height 61
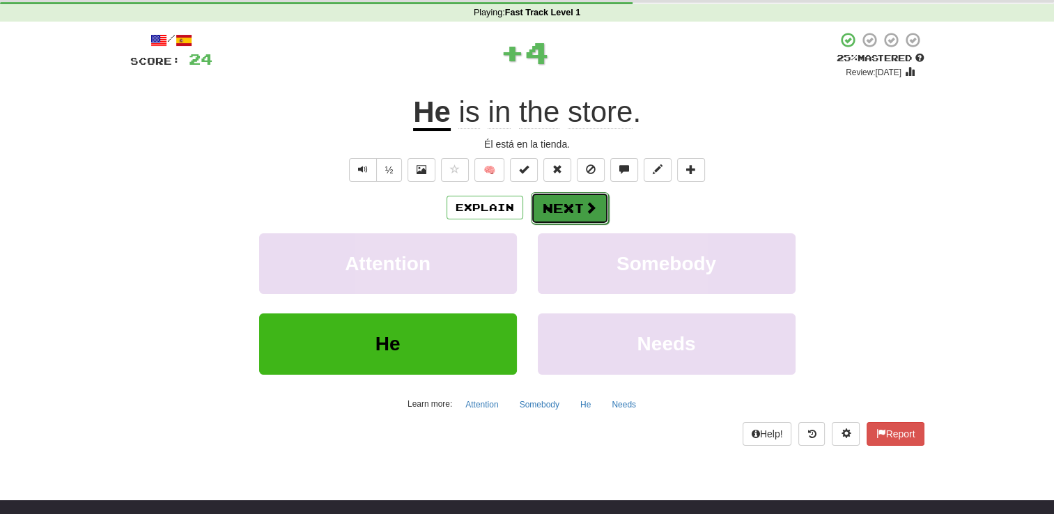
click at [597, 221] on button "Next" at bounding box center [570, 208] width 78 height 32
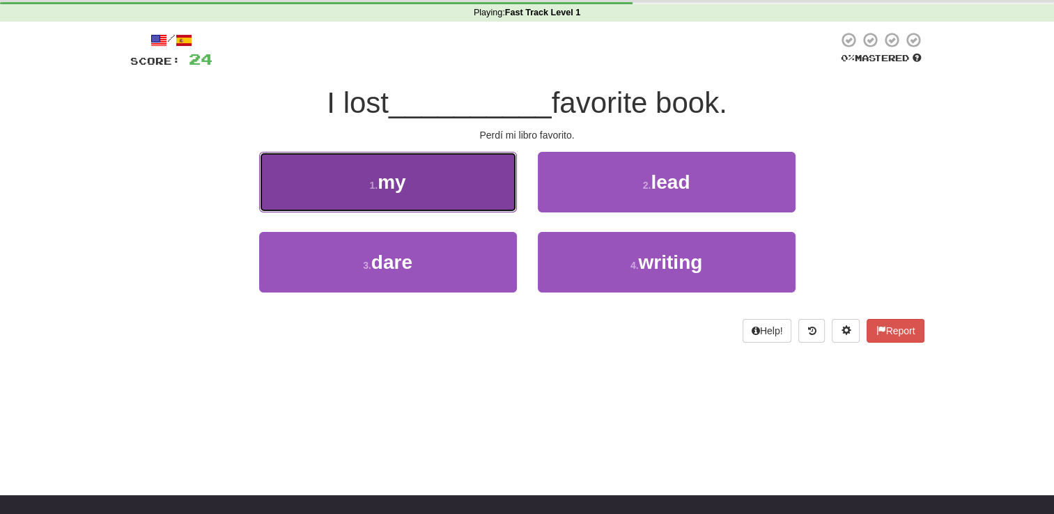
click at [469, 204] on button "1 . my" at bounding box center [388, 182] width 258 height 61
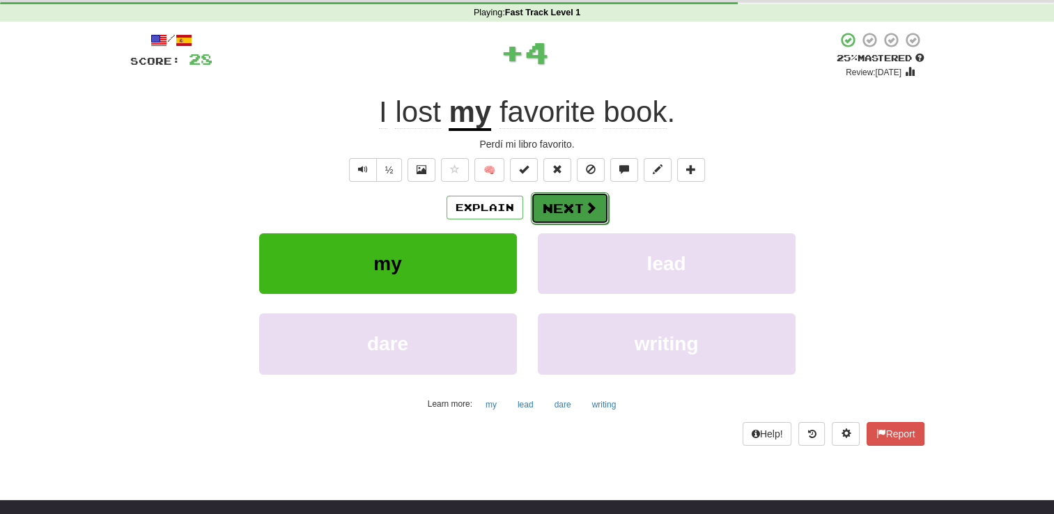
click at [569, 204] on button "Next" at bounding box center [570, 208] width 78 height 32
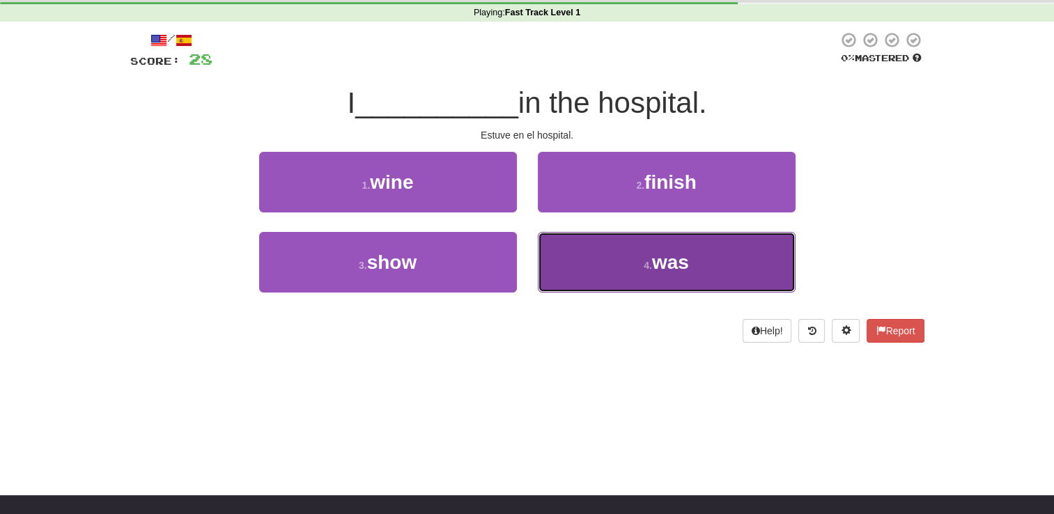
click at [654, 261] on span "was" at bounding box center [670, 263] width 37 height 22
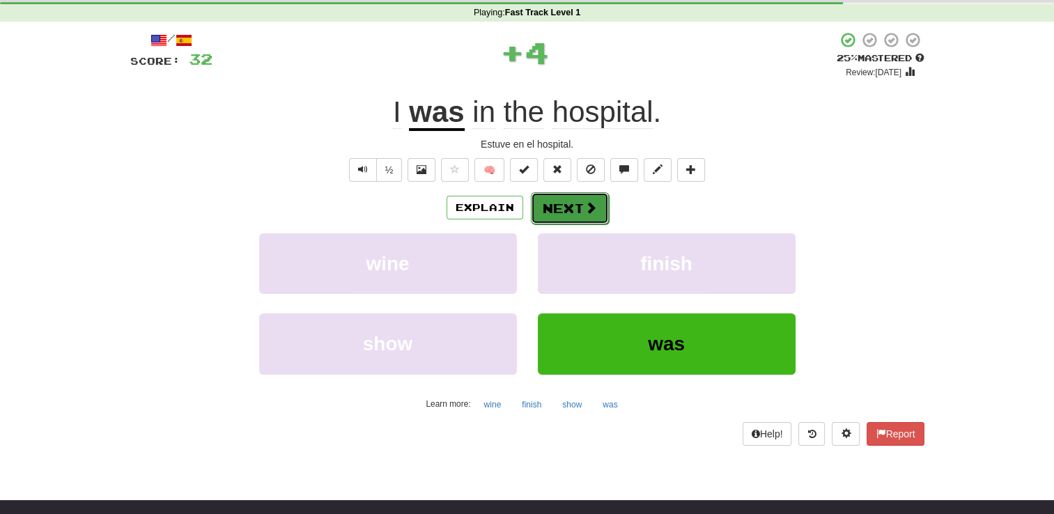
click at [589, 207] on span at bounding box center [591, 207] width 13 height 13
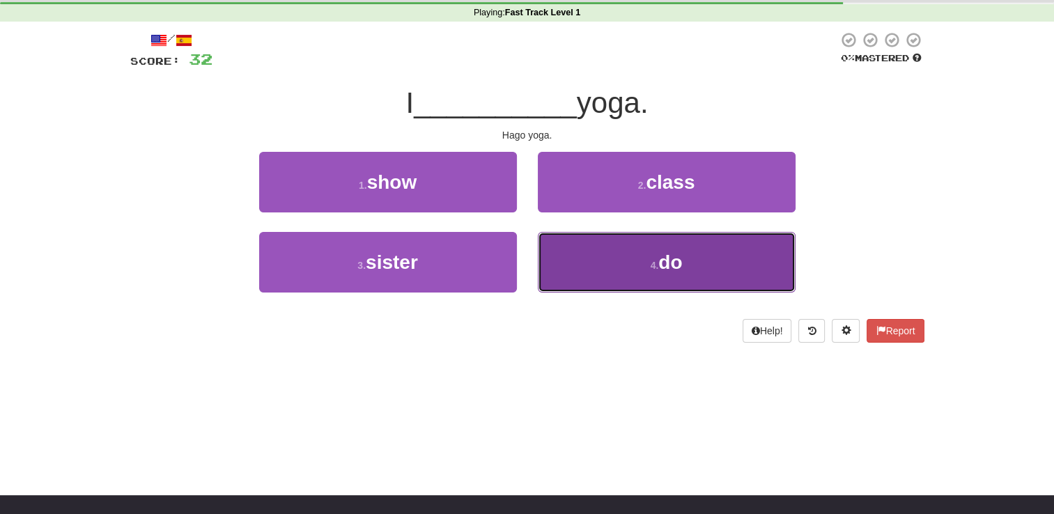
click at [711, 256] on button "4 . do" at bounding box center [667, 262] width 258 height 61
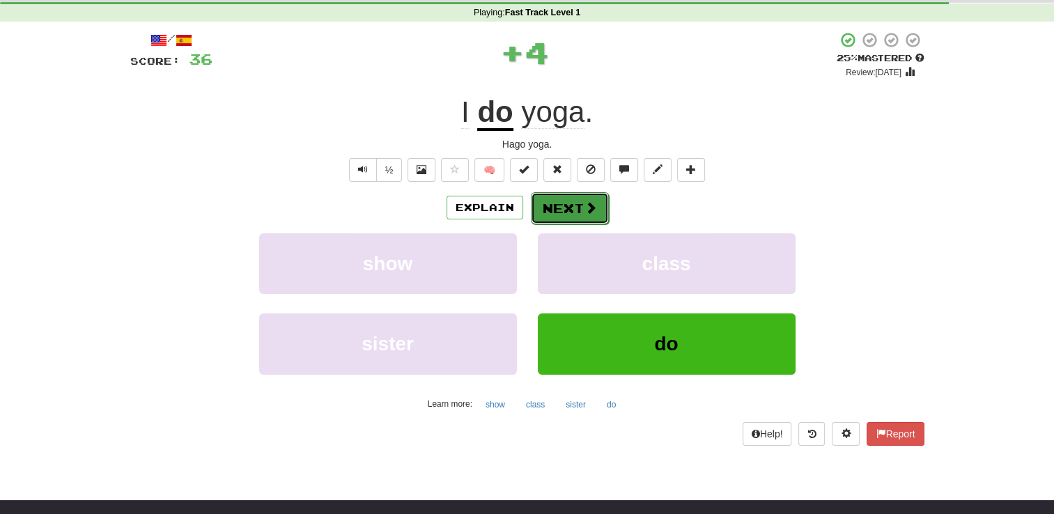
click at [590, 217] on button "Next" at bounding box center [570, 208] width 78 height 32
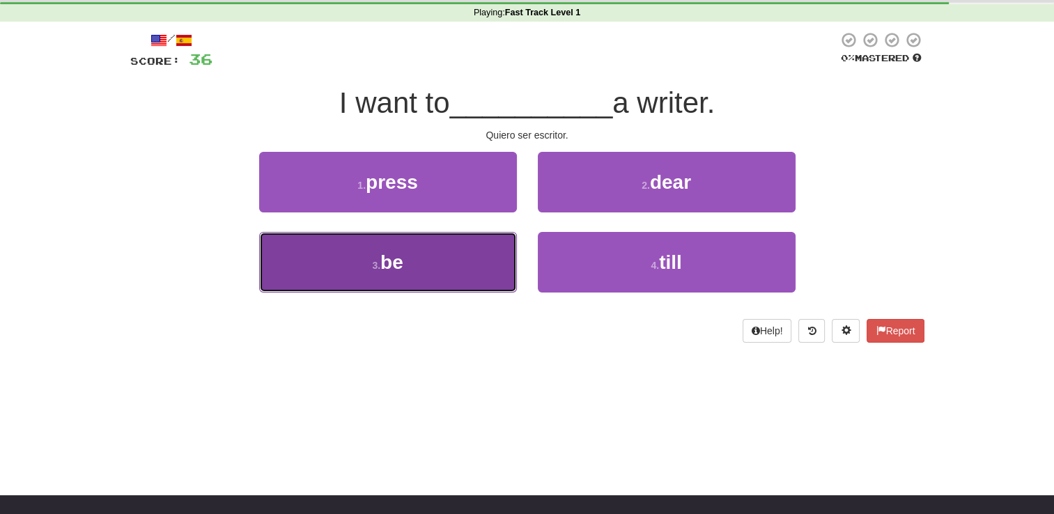
click at [463, 268] on button "3 . be" at bounding box center [388, 262] width 258 height 61
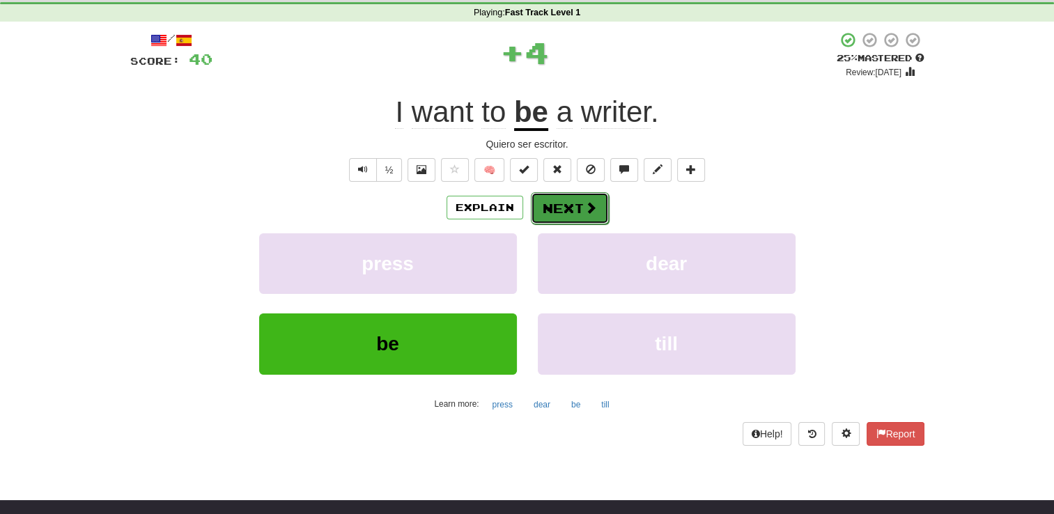
click at [590, 195] on button "Next" at bounding box center [570, 208] width 78 height 32
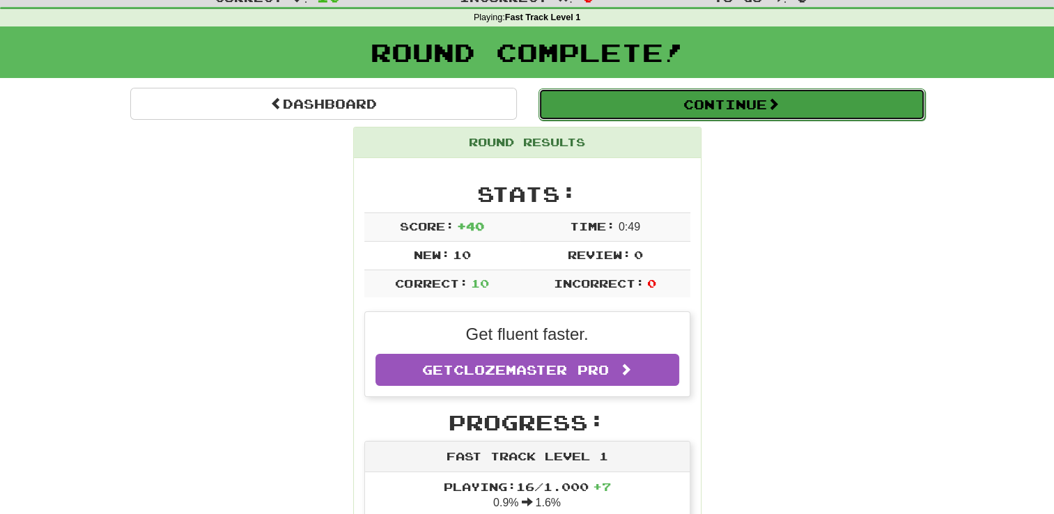
click at [774, 112] on button "Continue" at bounding box center [732, 105] width 387 height 32
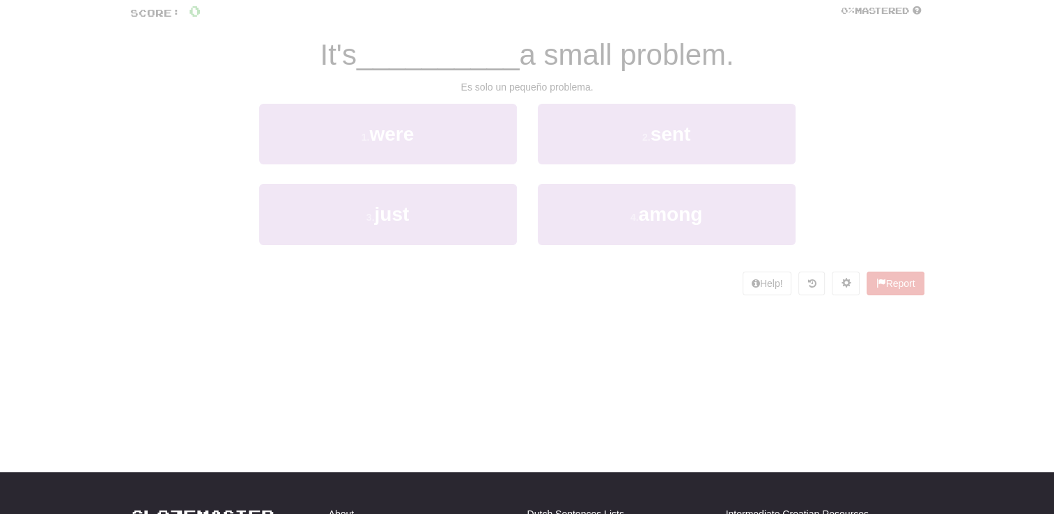
scroll to position [49, 0]
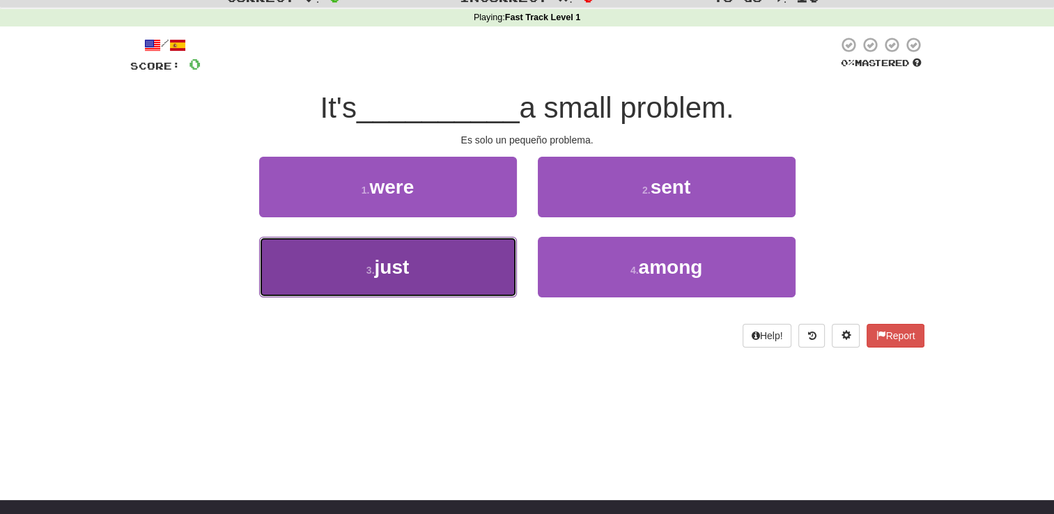
click at [464, 273] on button "3 . just" at bounding box center [388, 267] width 258 height 61
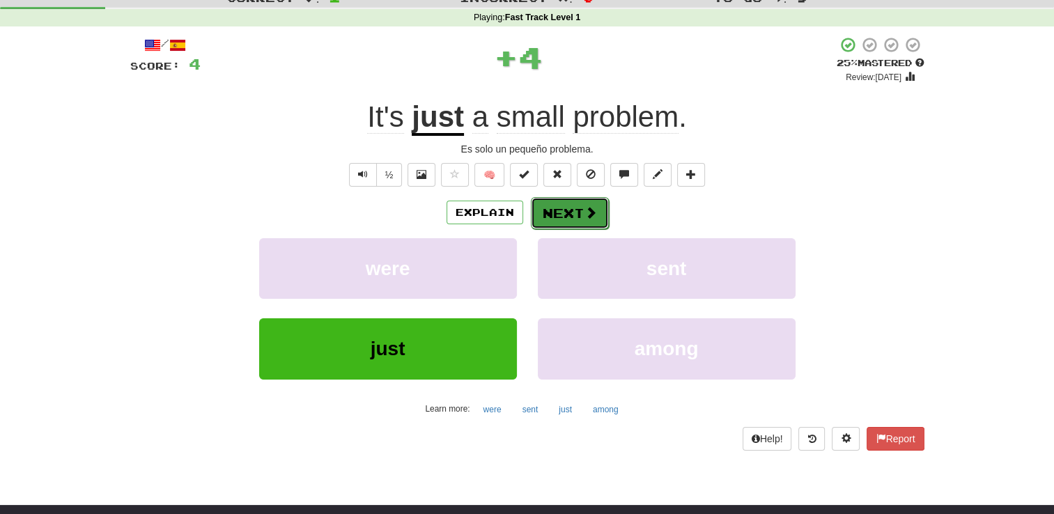
click at [600, 220] on button "Next" at bounding box center [570, 213] width 78 height 32
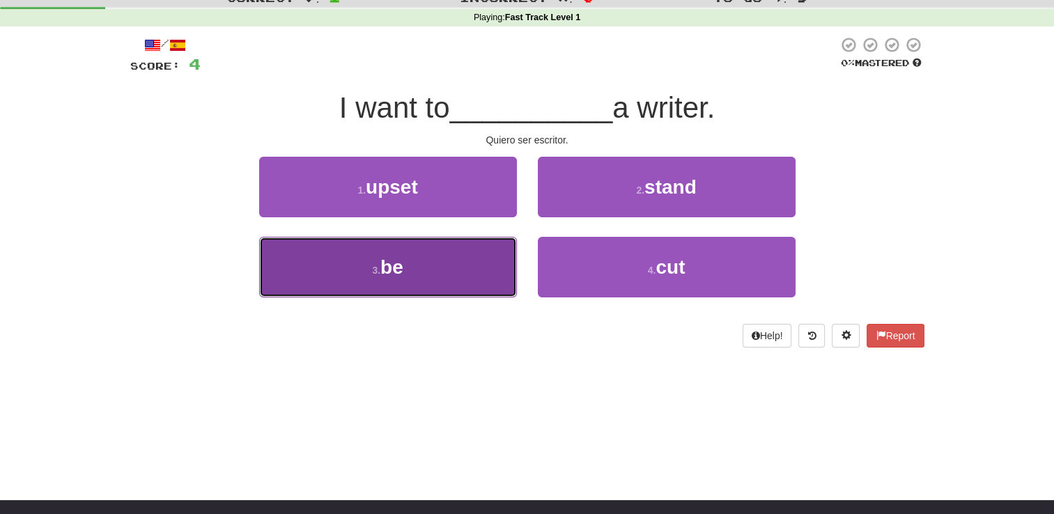
click at [437, 272] on button "3 . be" at bounding box center [388, 267] width 258 height 61
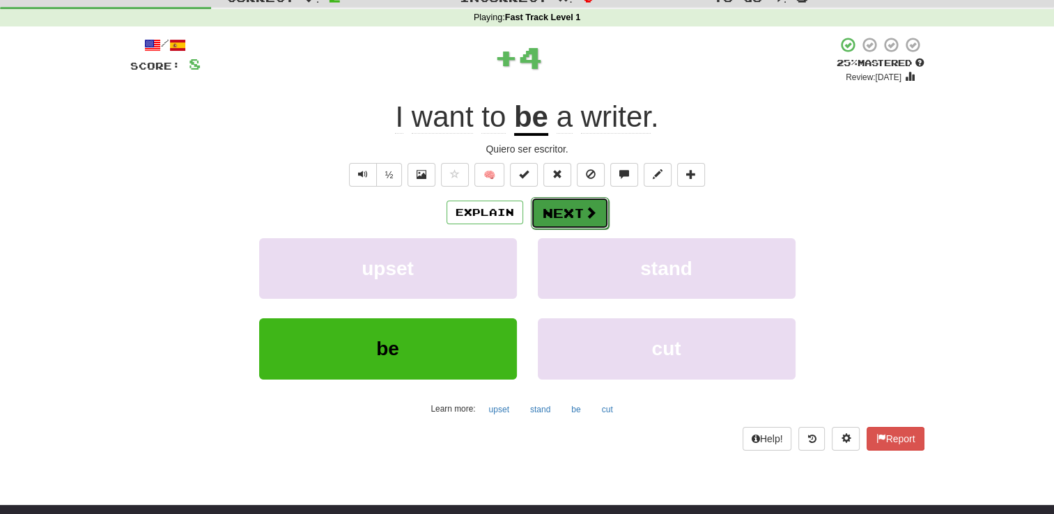
click at [578, 215] on button "Next" at bounding box center [570, 213] width 78 height 32
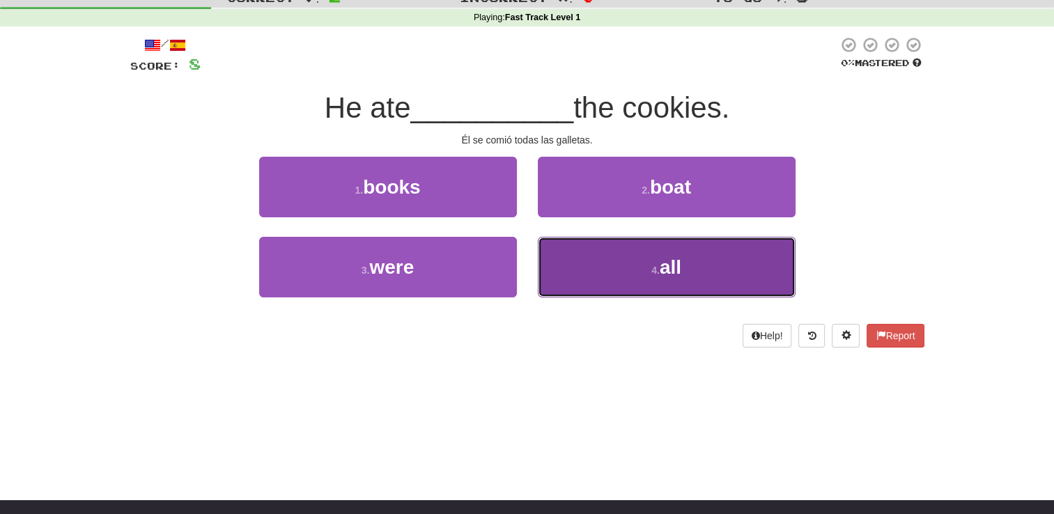
click at [662, 259] on span "all" at bounding box center [671, 267] width 22 height 22
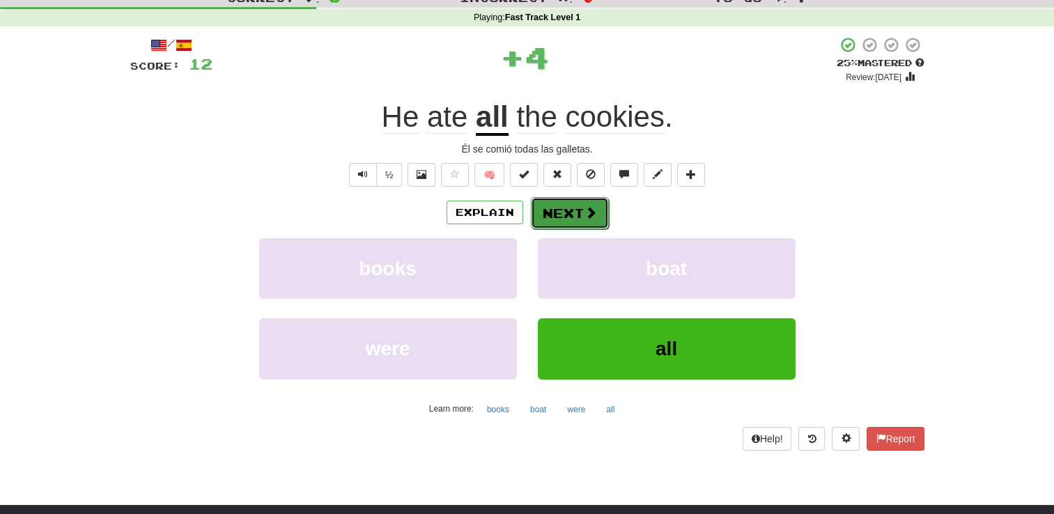
click at [580, 217] on button "Next" at bounding box center [570, 213] width 78 height 32
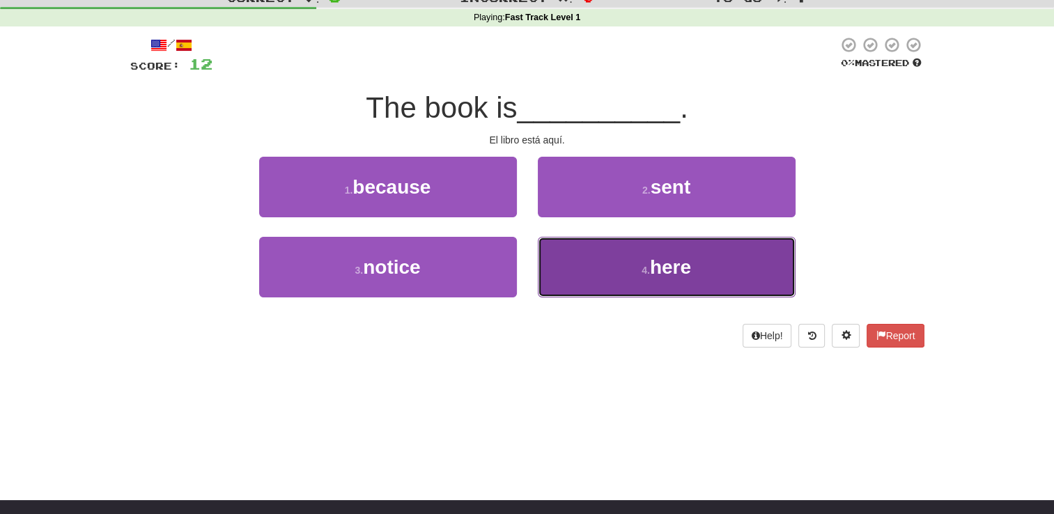
click at [604, 270] on button "4 . here" at bounding box center [667, 267] width 258 height 61
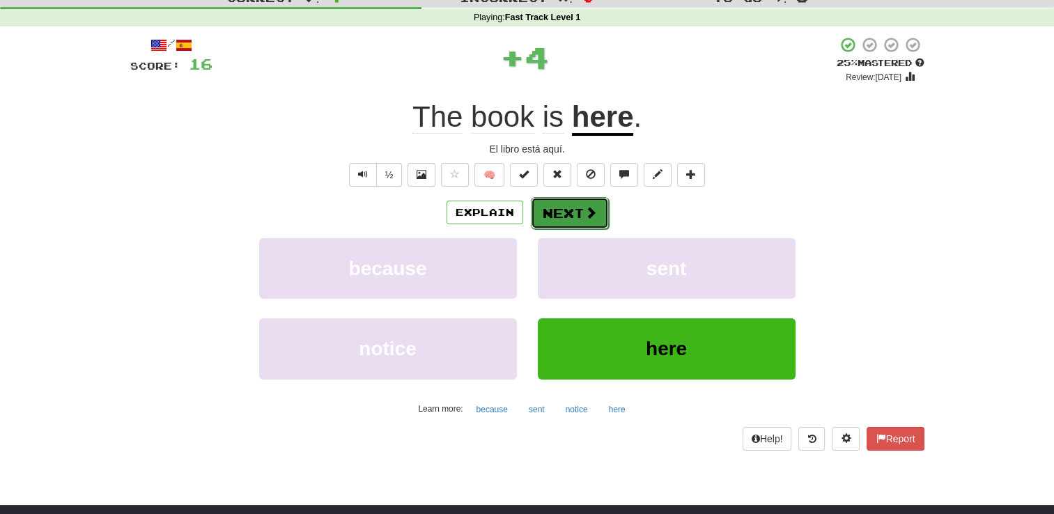
click at [584, 221] on button "Next" at bounding box center [570, 213] width 78 height 32
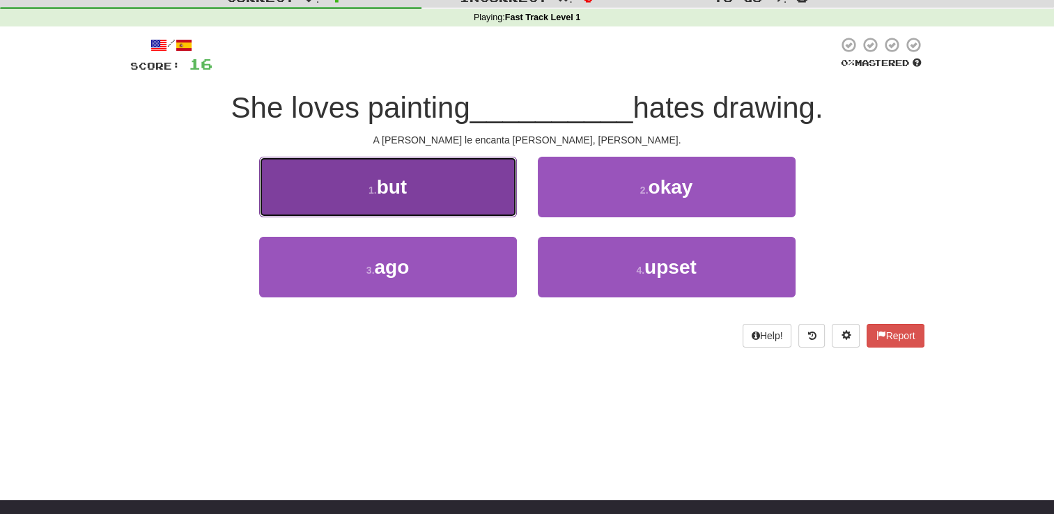
click at [457, 196] on button "1 . but" at bounding box center [388, 187] width 258 height 61
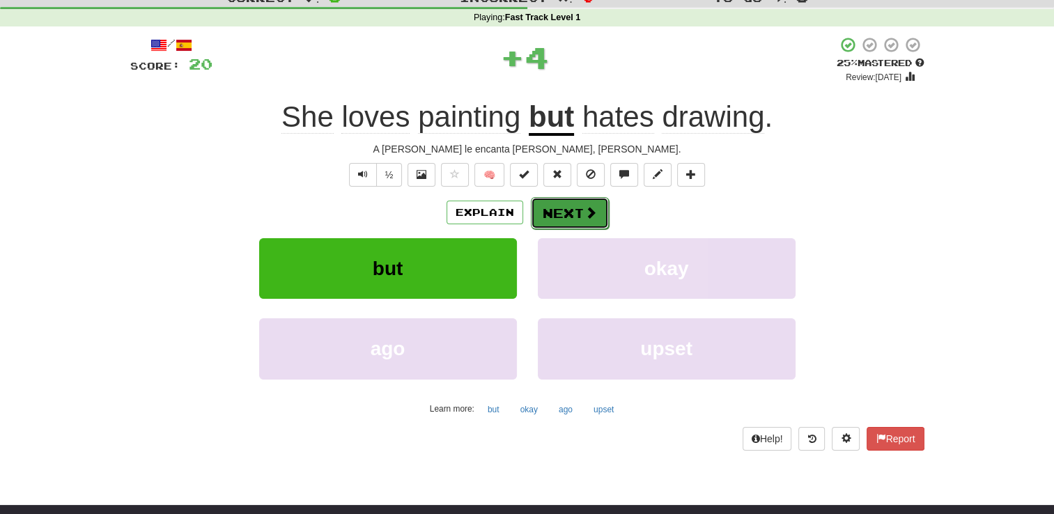
click at [558, 210] on button "Next" at bounding box center [570, 213] width 78 height 32
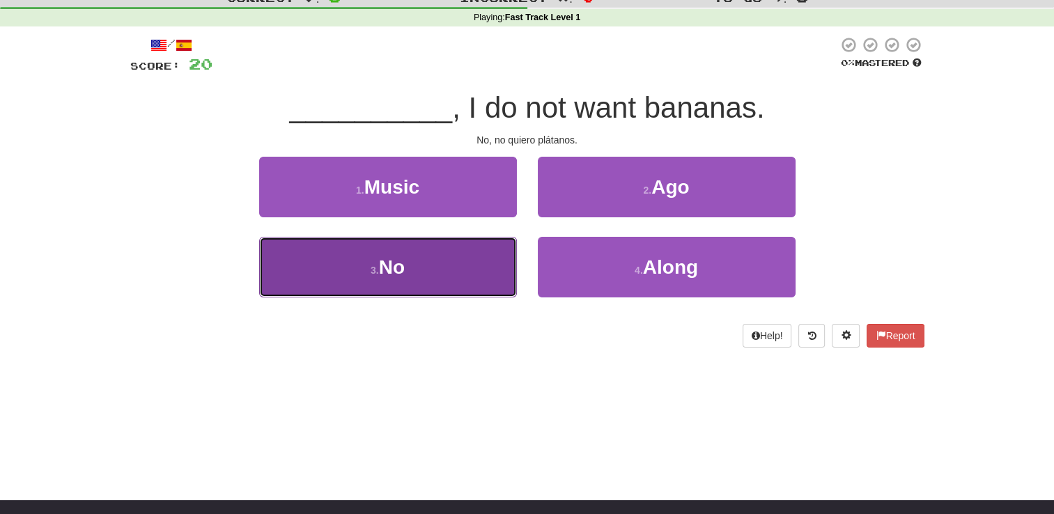
click at [473, 255] on button "3 . No" at bounding box center [388, 267] width 258 height 61
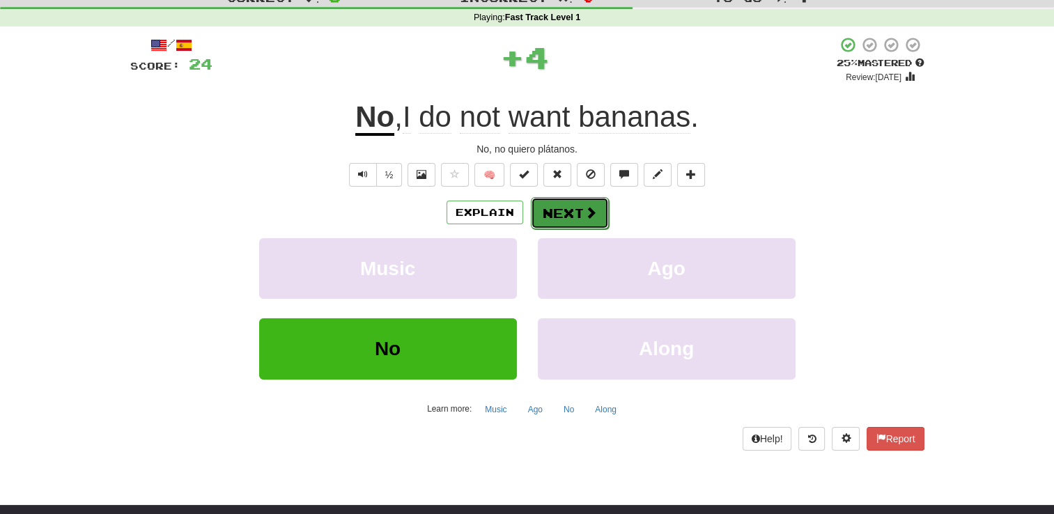
click at [575, 217] on button "Next" at bounding box center [570, 213] width 78 height 32
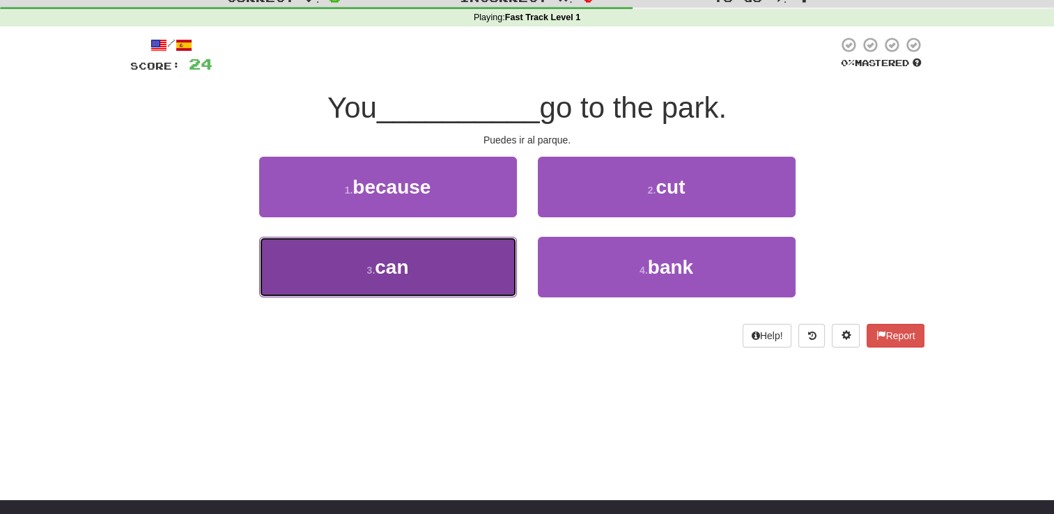
click at [474, 266] on button "3 . can" at bounding box center [388, 267] width 258 height 61
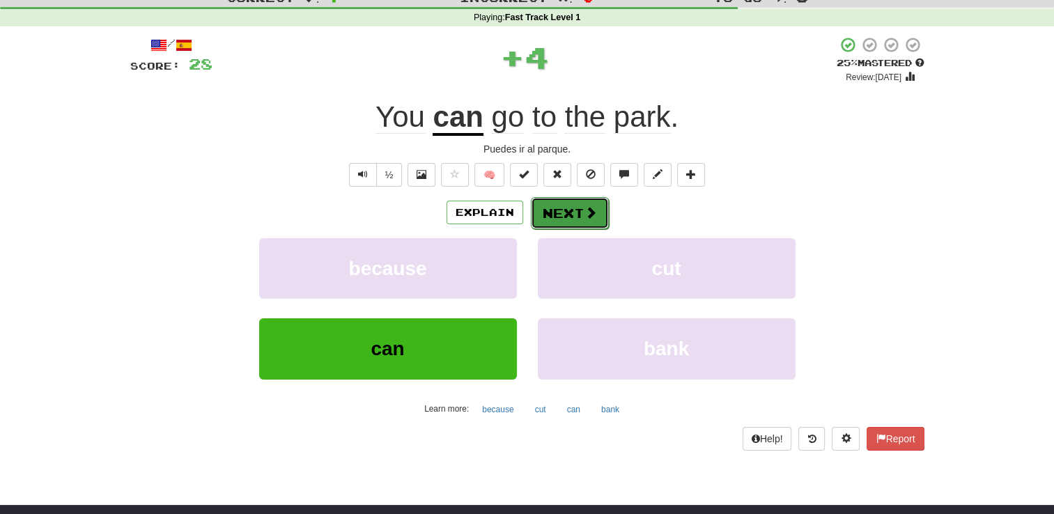
click at [555, 215] on button "Next" at bounding box center [570, 213] width 78 height 32
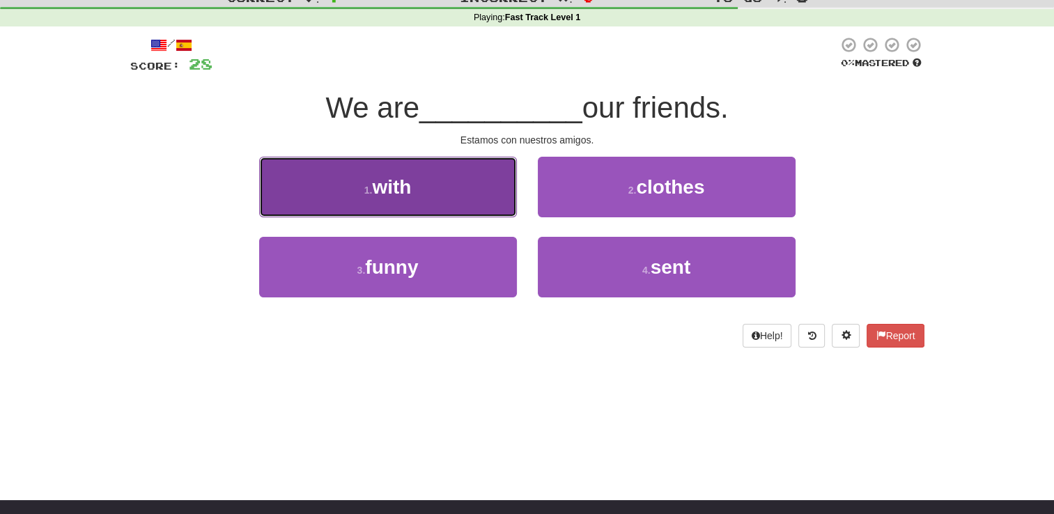
click at [479, 199] on button "1 . with" at bounding box center [388, 187] width 258 height 61
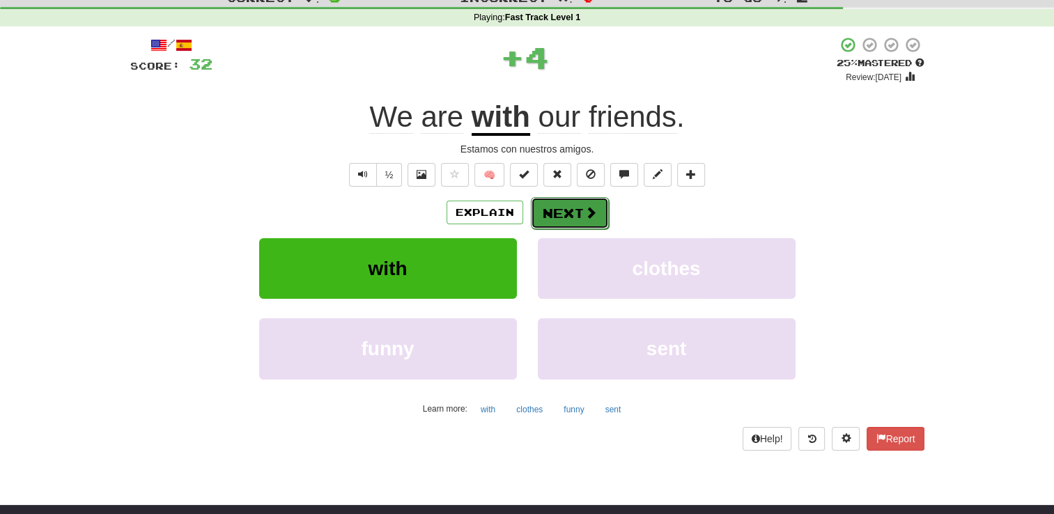
click at [573, 212] on button "Next" at bounding box center [570, 213] width 78 height 32
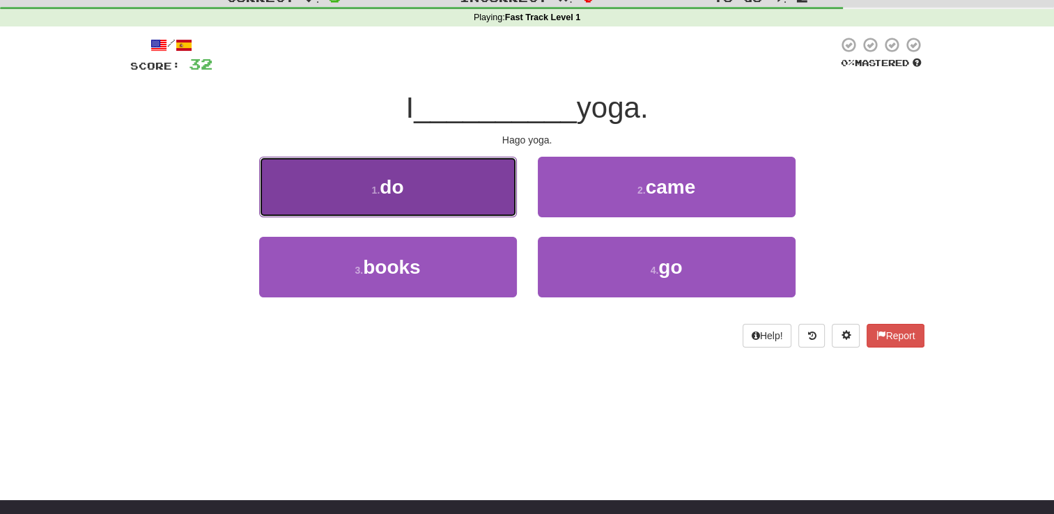
click at [476, 189] on button "1 . do" at bounding box center [388, 187] width 258 height 61
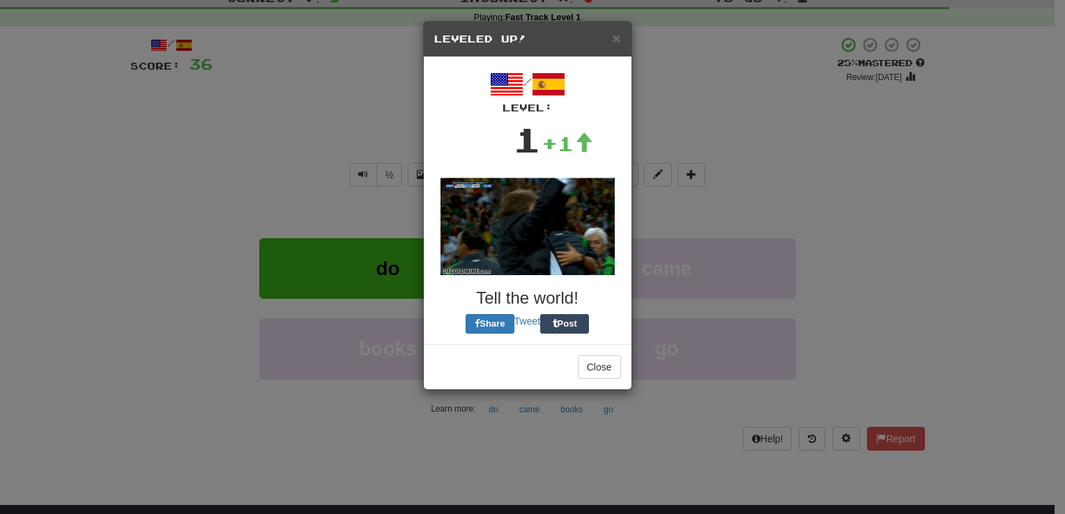
click at [573, 214] on img at bounding box center [527, 227] width 174 height 98
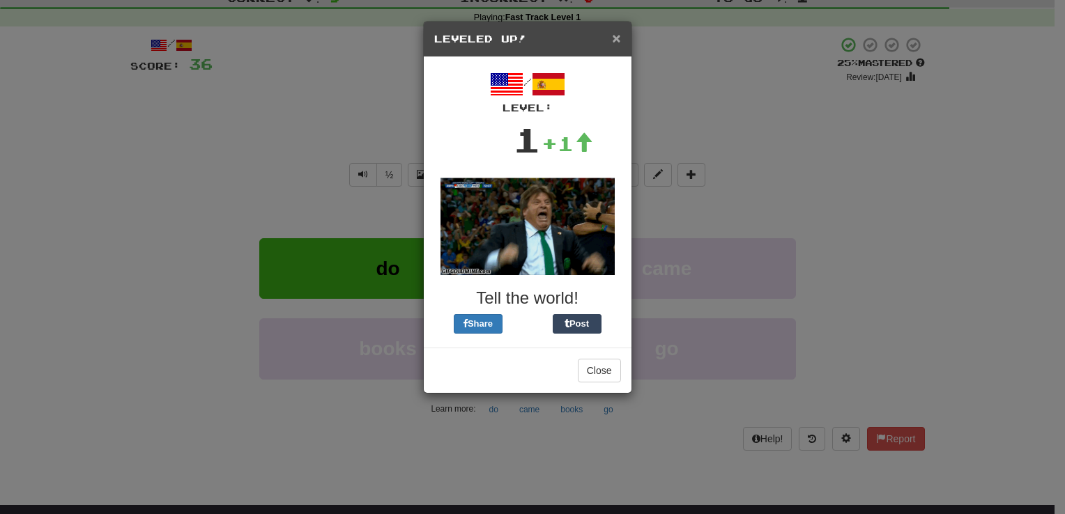
click at [615, 42] on span "×" at bounding box center [616, 38] width 8 height 16
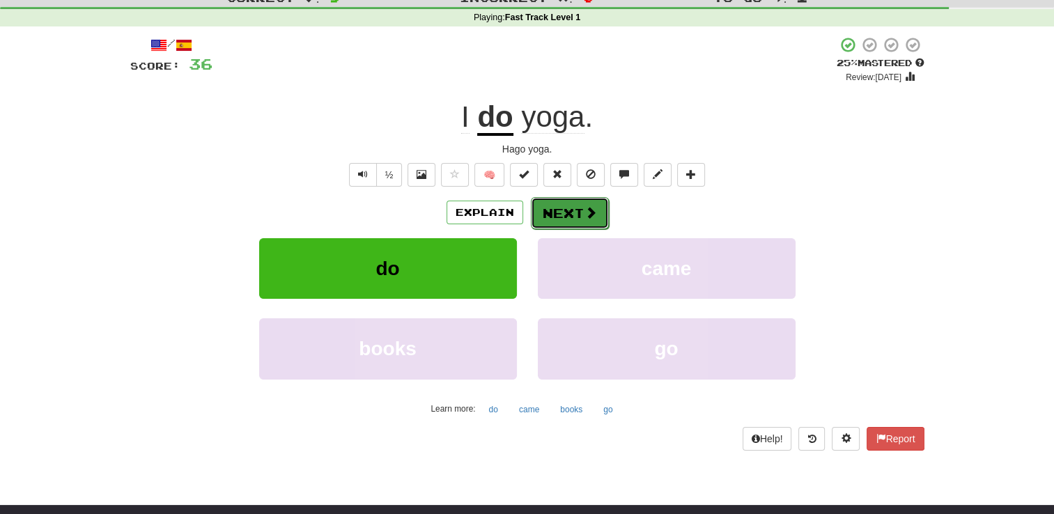
click at [580, 207] on button "Next" at bounding box center [570, 213] width 78 height 32
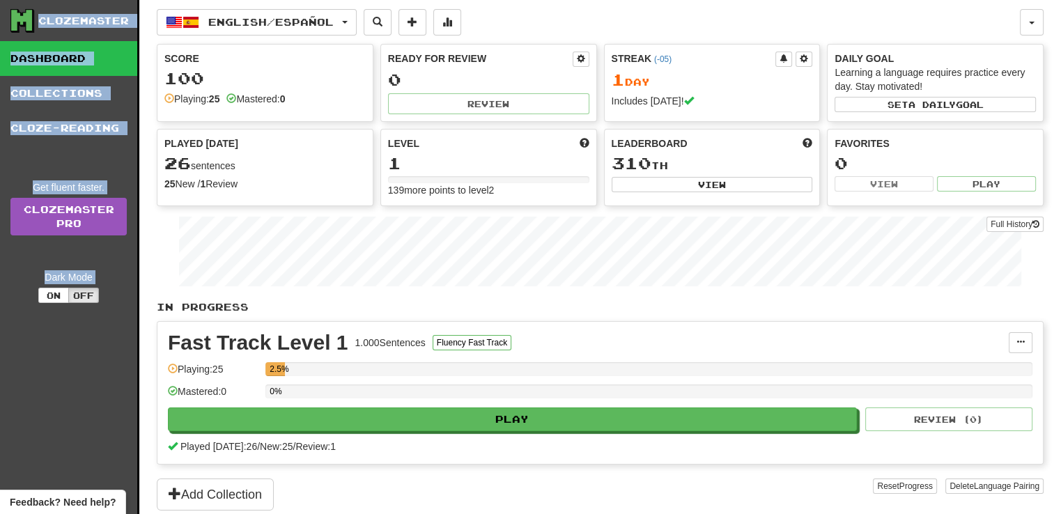
drag, startPoint x: 705, startPoint y: 1, endPoint x: 703, endPoint y: -36, distance: 37.7
click at [703, 0] on html "**********" at bounding box center [527, 504] width 1054 height 1009
click at [608, 31] on div "English / Español English / Español Streak: 1 Review: 0 Points [DATE]: 100 Lang…" at bounding box center [589, 22] width 864 height 26
